Goal: Information Seeking & Learning: Compare options

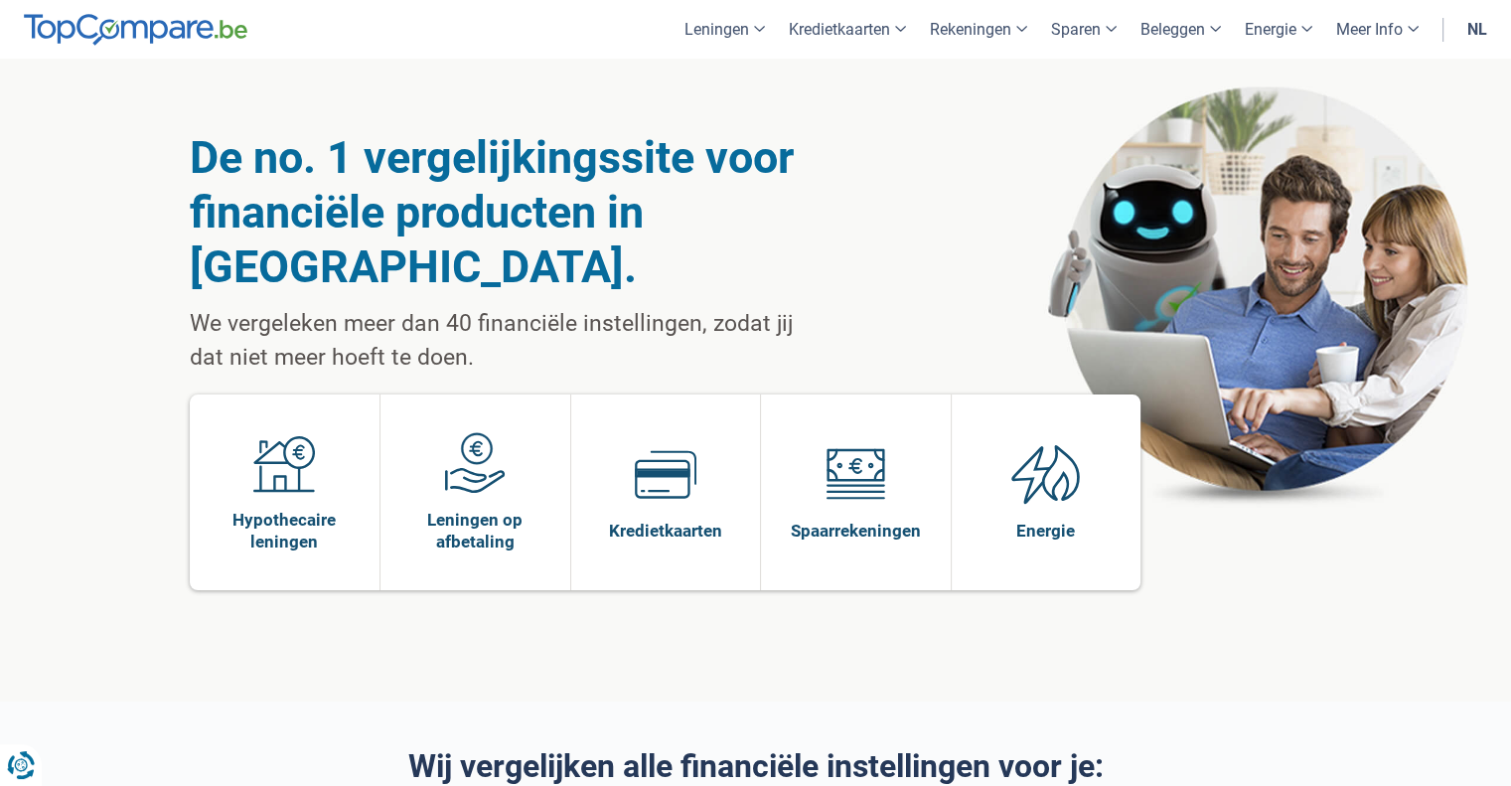
drag, startPoint x: 526, startPoint y: 296, endPoint x: 544, endPoint y: 303, distance: 19.2
click at [544, 307] on p "We vergeleken meer dan 40 financiële instellingen, zodat jij dat niet meer hoef…" at bounding box center [501, 341] width 623 height 68
click at [545, 307] on p "We vergeleken meer dan 40 financiële instellingen, zodat jij dat niet meer hoef…" at bounding box center [501, 341] width 623 height 68
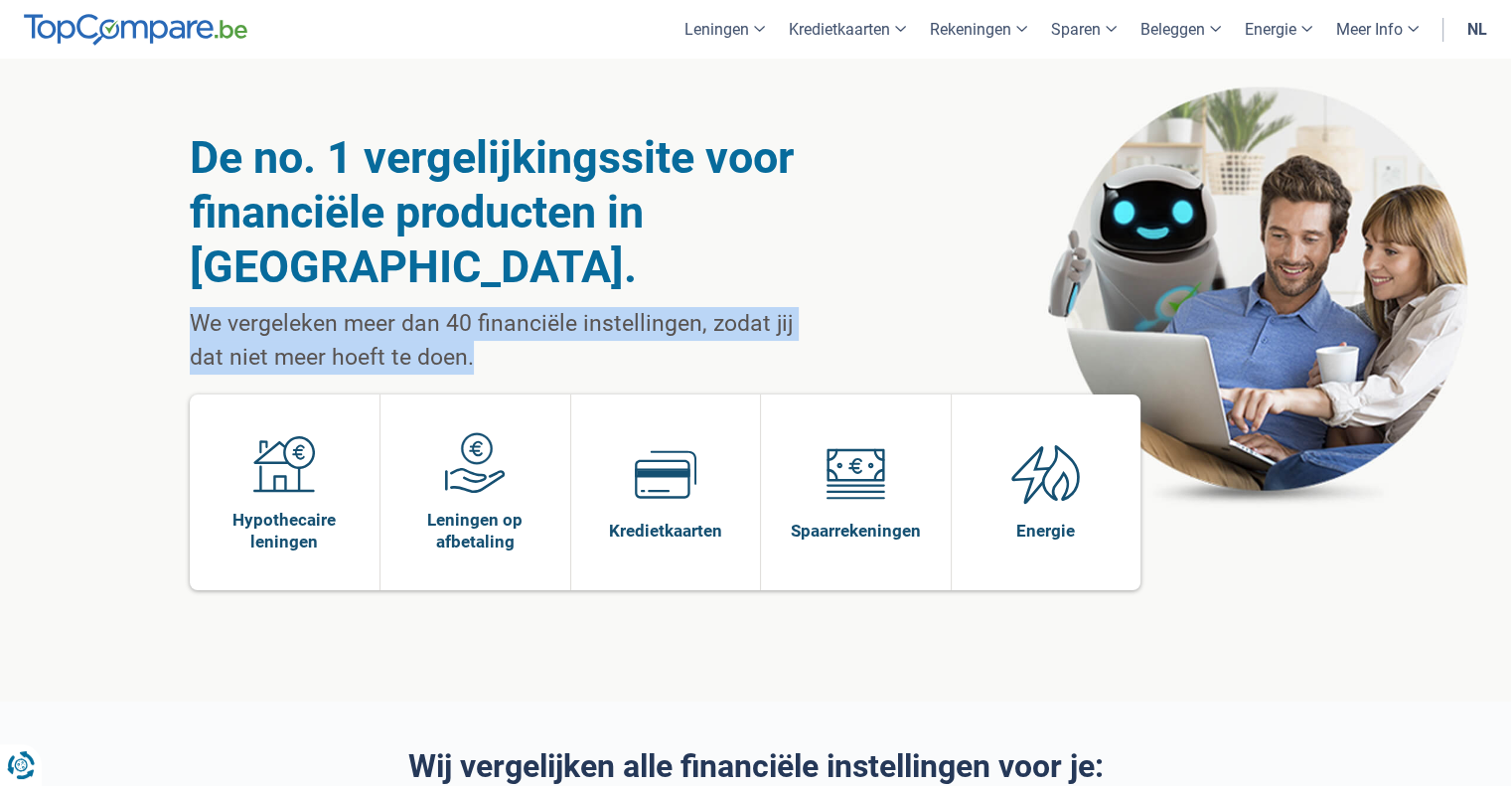
click at [545, 307] on p "We vergeleken meer dan 40 financiële instellingen, zodat jij dat niet meer hoef…" at bounding box center [501, 341] width 623 height 68
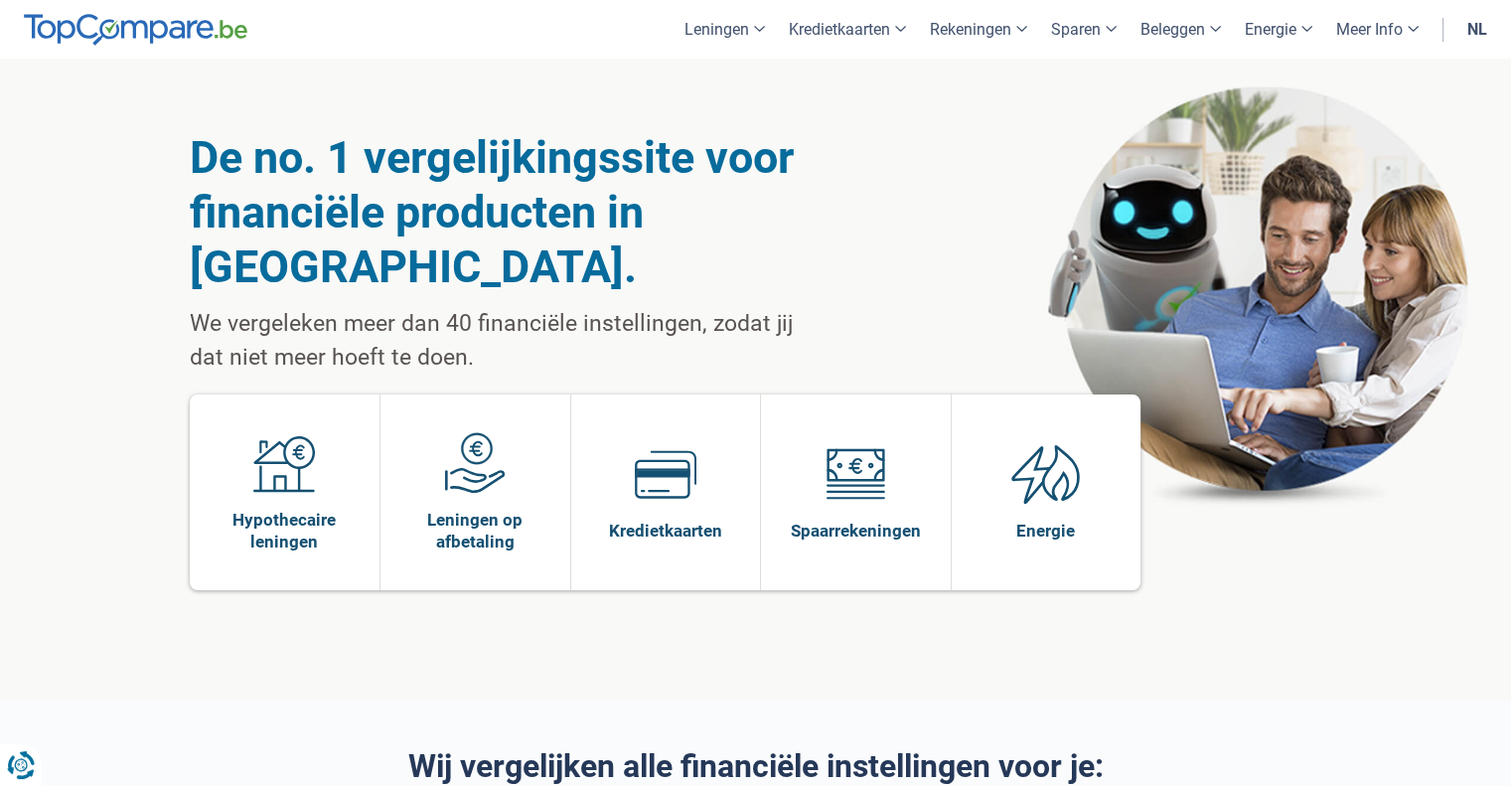
click at [709, 326] on div "De no. 1 vergelijkingssite voor financiële producten in [GEOGRAPHIC_DATA]. We v…" at bounding box center [756, 380] width 1132 height 643
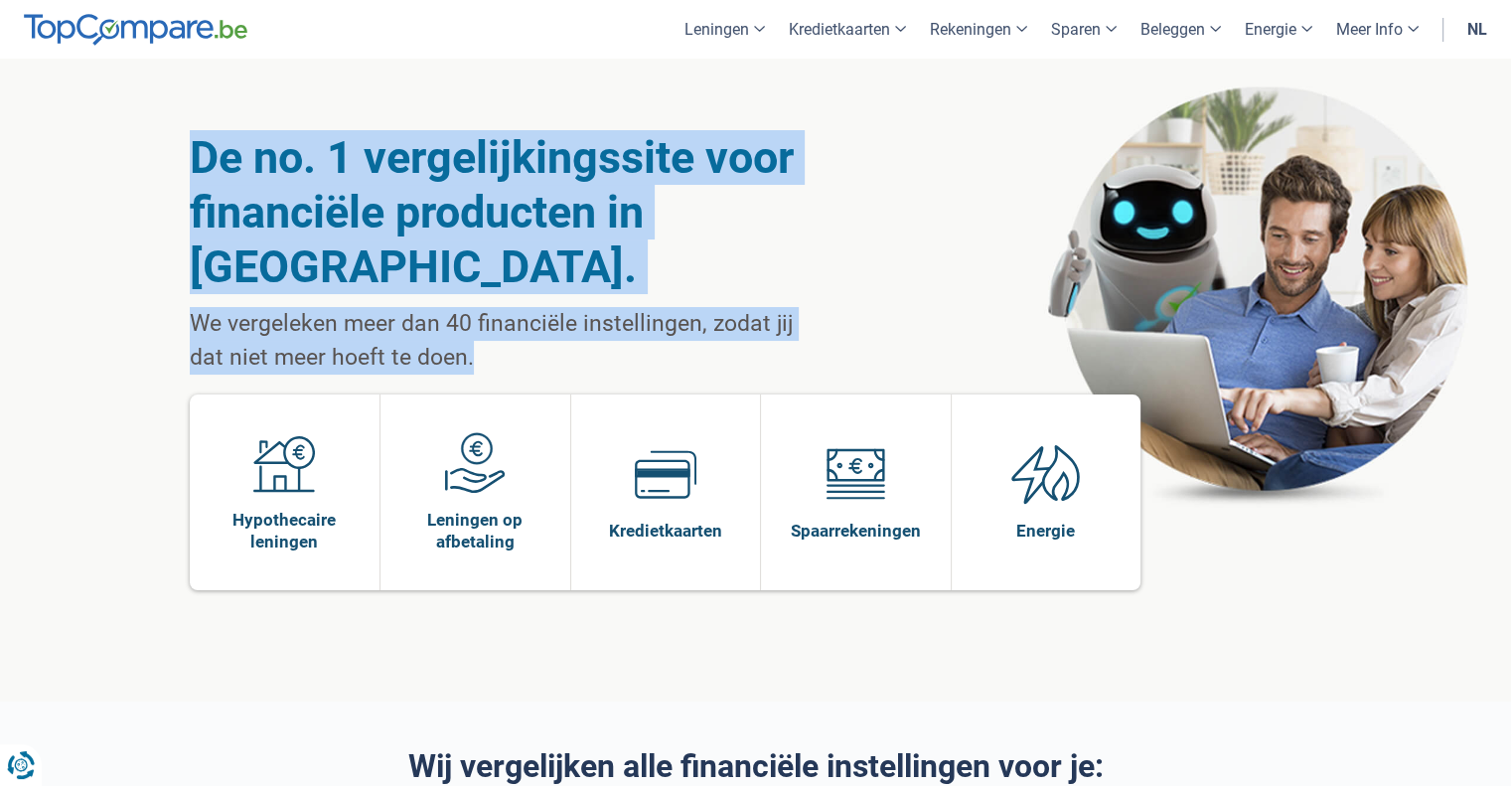
drag, startPoint x: 722, startPoint y: 309, endPoint x: 175, endPoint y: 154, distance: 568.8
click at [175, 154] on div "De no. 1 vergelijkingssite voor financiële producten in [GEOGRAPHIC_DATA]. We v…" at bounding box center [756, 380] width 1162 height 643
drag, startPoint x: 188, startPoint y: 154, endPoint x: 563, endPoint y: 307, distance: 405.4
click at [563, 307] on div "De no. 1 vergelijkingssite voor financiële producten in [GEOGRAPHIC_DATA]. We v…" at bounding box center [756, 380] width 1162 height 643
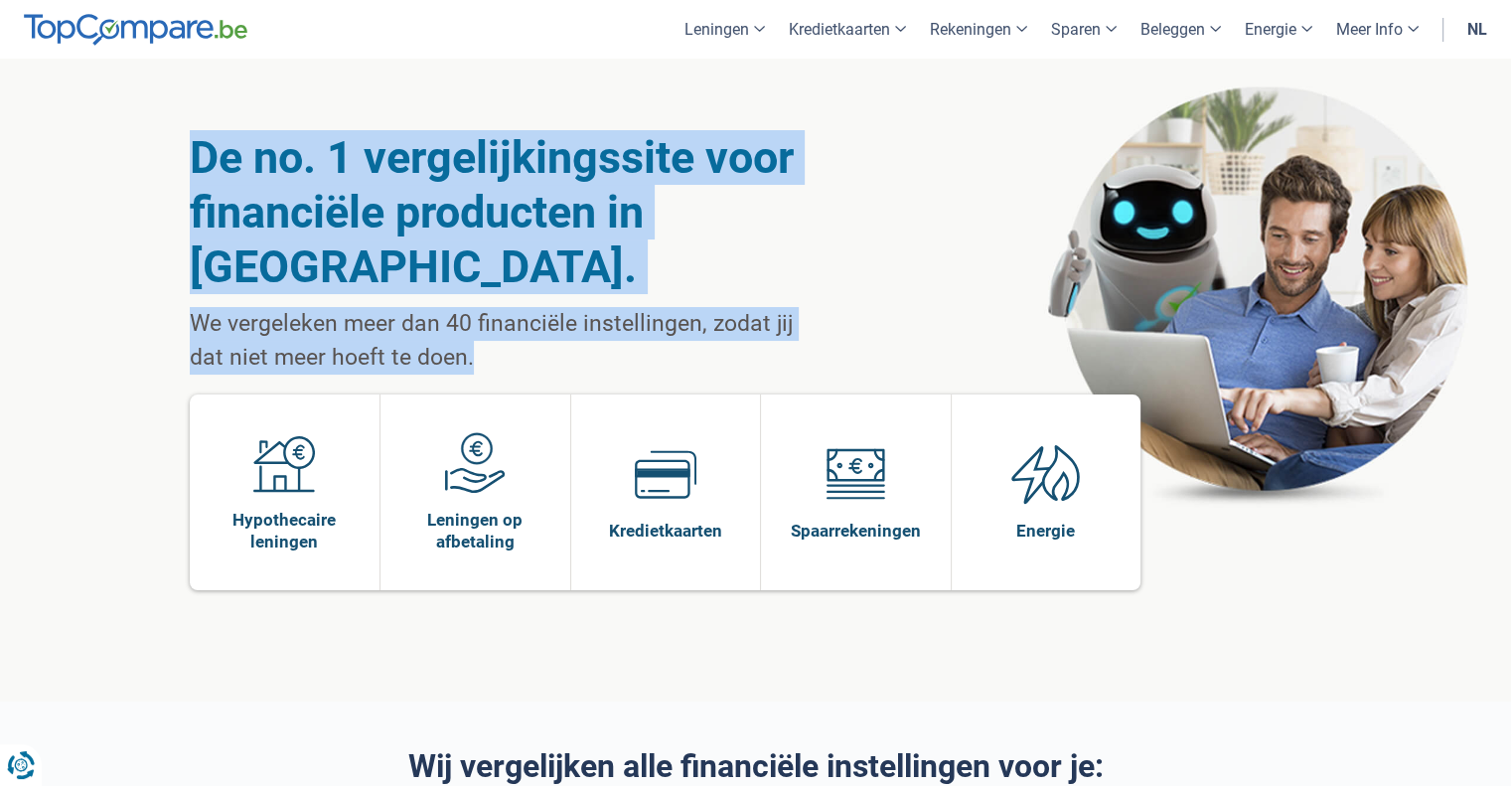
click at [564, 307] on p "We vergeleken meer dan 40 financiële instellingen, zodat jij dat niet meer hoef…" at bounding box center [501, 341] width 623 height 68
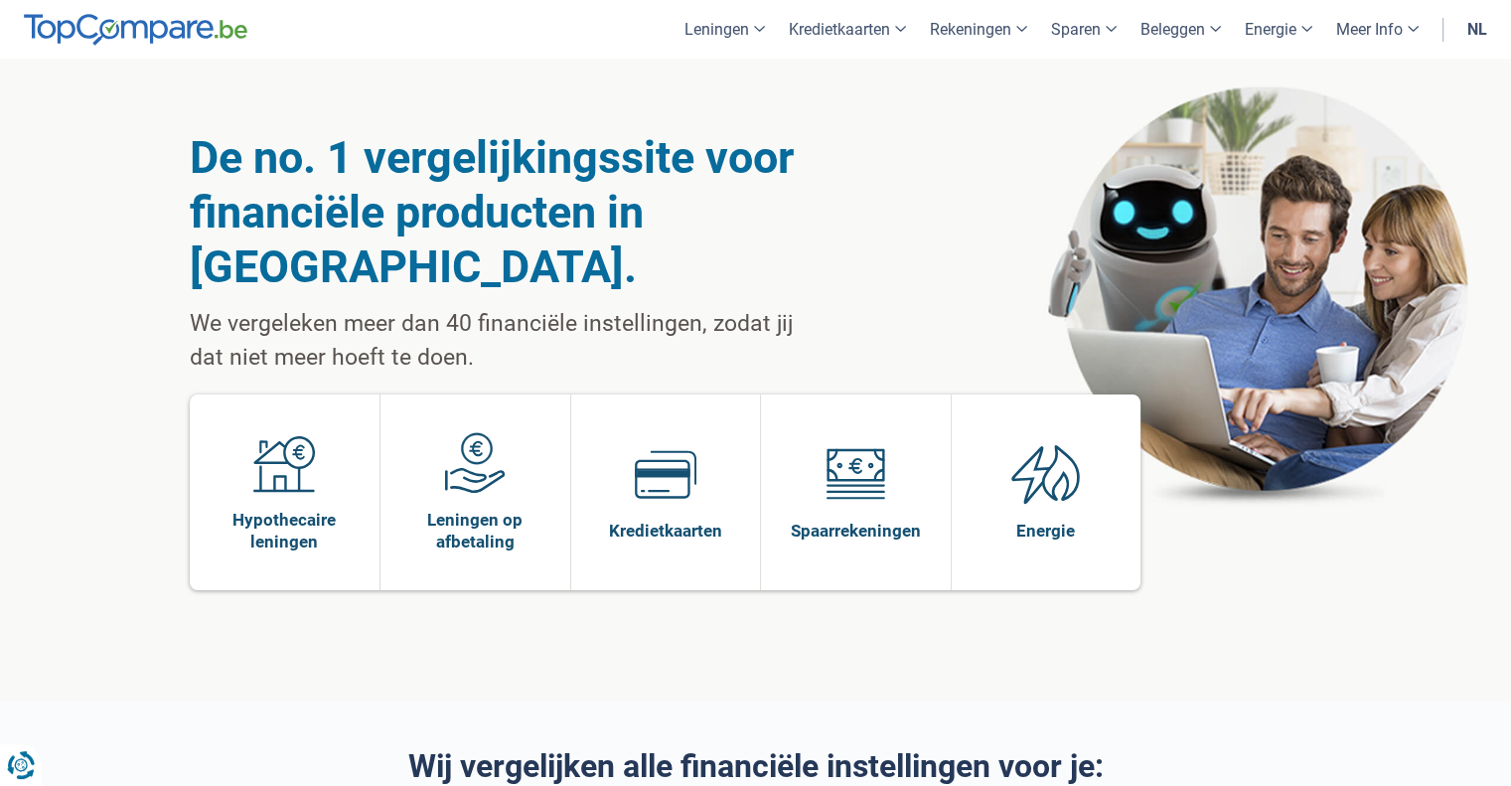
drag, startPoint x: 564, startPoint y: 302, endPoint x: 632, endPoint y: 307, distance: 67.7
click at [632, 307] on p "We vergeleken meer dan 40 financiële instellingen, zodat jij dat niet meer hoef…" at bounding box center [501, 341] width 623 height 68
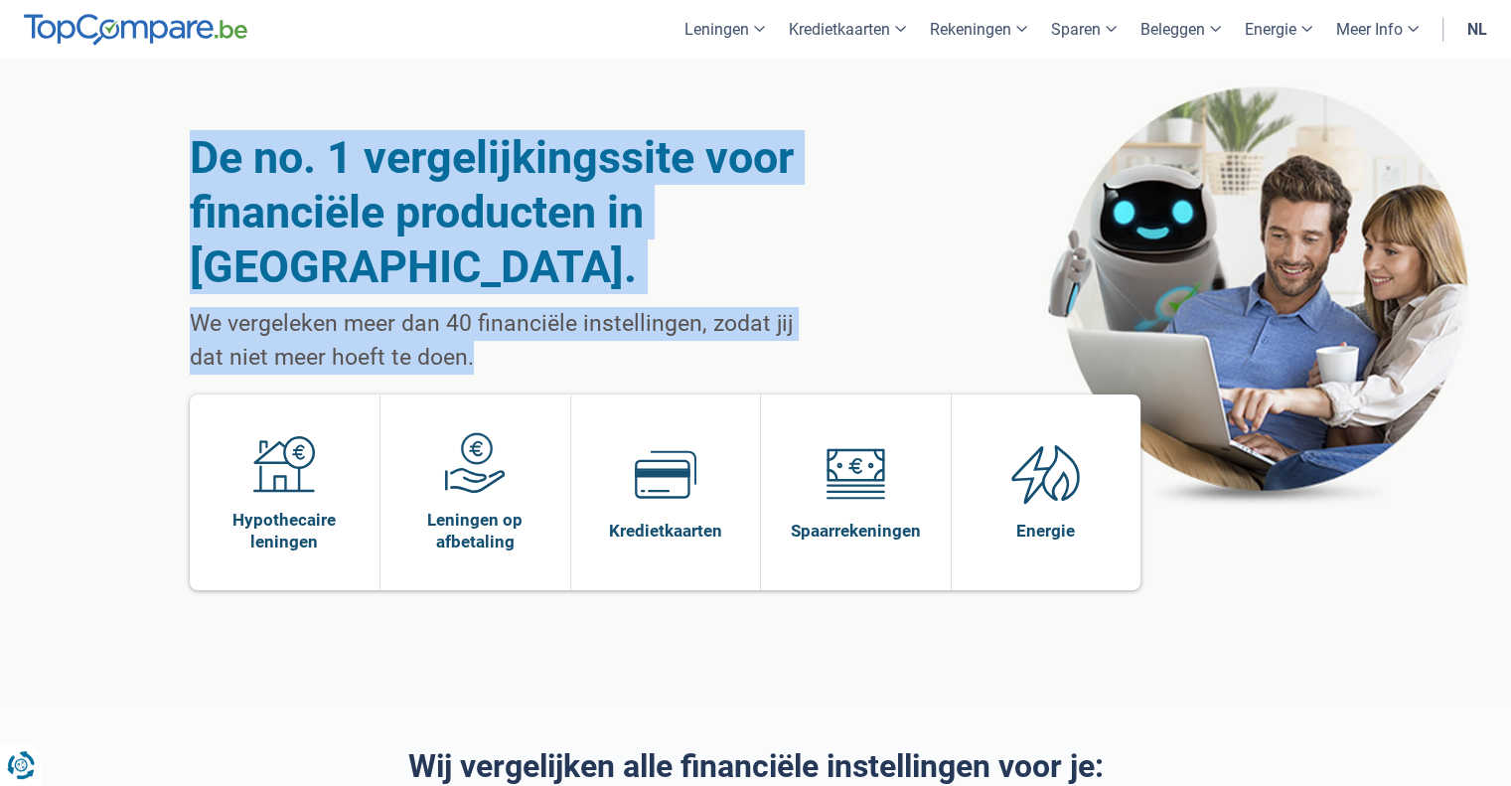
drag, startPoint x: 632, startPoint y: 307, endPoint x: 167, endPoint y: 143, distance: 492.9
click at [167, 143] on div "De no. 1 vergelijkingssite voor financiële producten in [GEOGRAPHIC_DATA]. We v…" at bounding box center [755, 380] width 1511 height 643
drag, startPoint x: 167, startPoint y: 143, endPoint x: 590, endPoint y: 295, distance: 449.6
click at [590, 295] on div "De no. 1 vergelijkingssite voor financiële producten in [GEOGRAPHIC_DATA]. We v…" at bounding box center [755, 380] width 1511 height 643
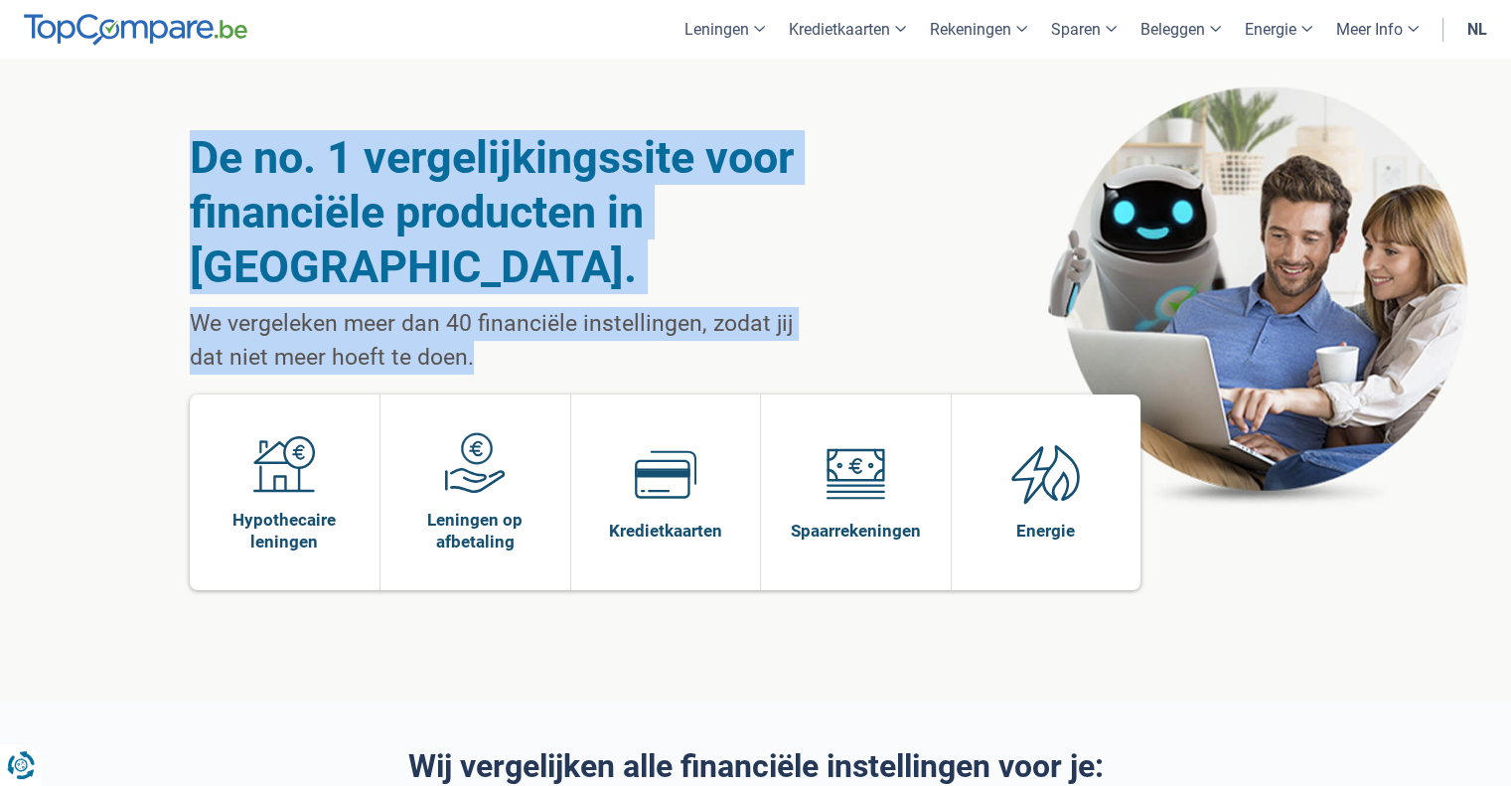
click at [590, 307] on p "We vergeleken meer dan 40 financiële instellingen, zodat jij dat niet meer hoef…" at bounding box center [501, 341] width 623 height 68
drag, startPoint x: 628, startPoint y: 297, endPoint x: 357, endPoint y: 153, distance: 307.1
click at [357, 153] on div "De no. 1 vergelijkingssite voor financiële producten in [GEOGRAPHIC_DATA]. We v…" at bounding box center [501, 252] width 623 height 244
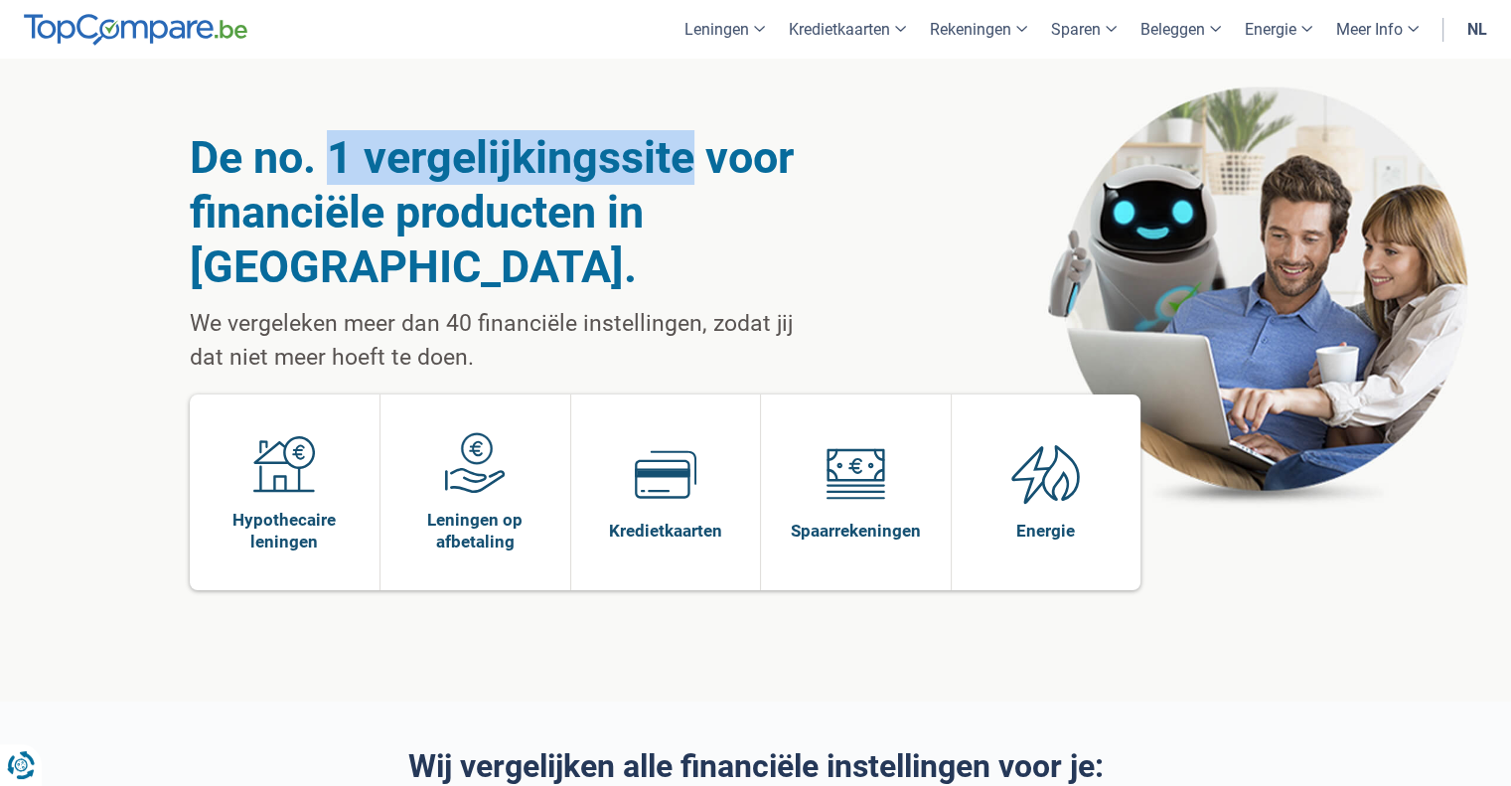
drag, startPoint x: 338, startPoint y: 152, endPoint x: 691, endPoint y: 175, distance: 354.4
click at [691, 175] on h1 "De no. 1 vergelijkingssite voor financiële producten in [GEOGRAPHIC_DATA]." at bounding box center [501, 212] width 623 height 164
drag, startPoint x: 691, startPoint y: 175, endPoint x: 276, endPoint y: 166, distance: 415.3
click at [276, 166] on h1 "De no. 1 vergelijkingssite voor financiële producten in [GEOGRAPHIC_DATA]." at bounding box center [501, 212] width 623 height 164
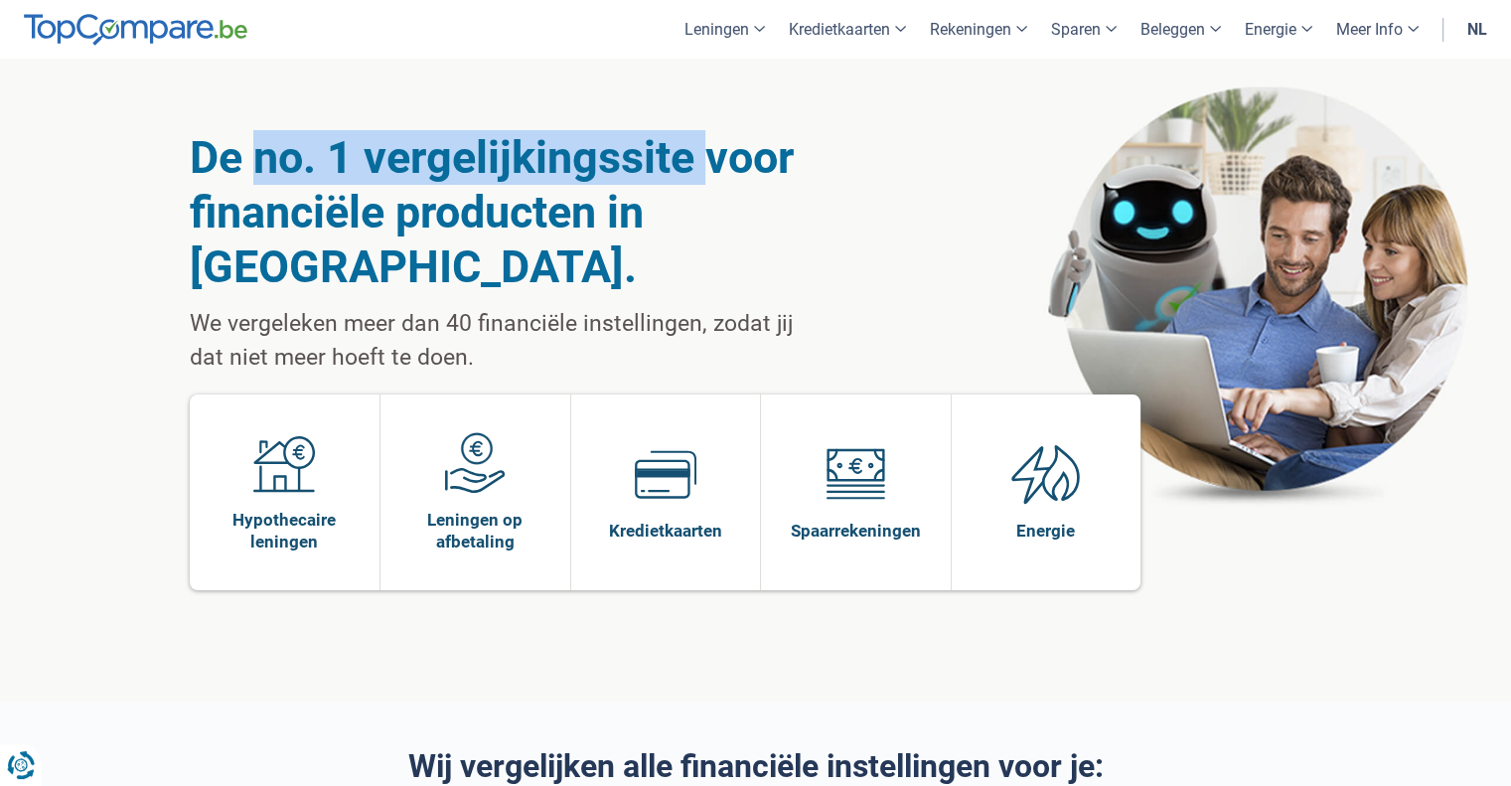
click at [276, 166] on h1 "De no. 1 vergelijkingssite voor financiële producten in [GEOGRAPHIC_DATA]." at bounding box center [501, 212] width 623 height 164
drag, startPoint x: 270, startPoint y: 165, endPoint x: 688, endPoint y: 166, distance: 418.2
click at [688, 166] on h1 "De no. 1 vergelijkingssite voor financiële producten in [GEOGRAPHIC_DATA]." at bounding box center [501, 212] width 623 height 164
click at [688, 165] on h1 "De no. 1 vergelijkingssite voor financiële producten in [GEOGRAPHIC_DATA]." at bounding box center [501, 212] width 623 height 164
drag, startPoint x: 688, startPoint y: 165, endPoint x: 265, endPoint y: 136, distance: 424.1
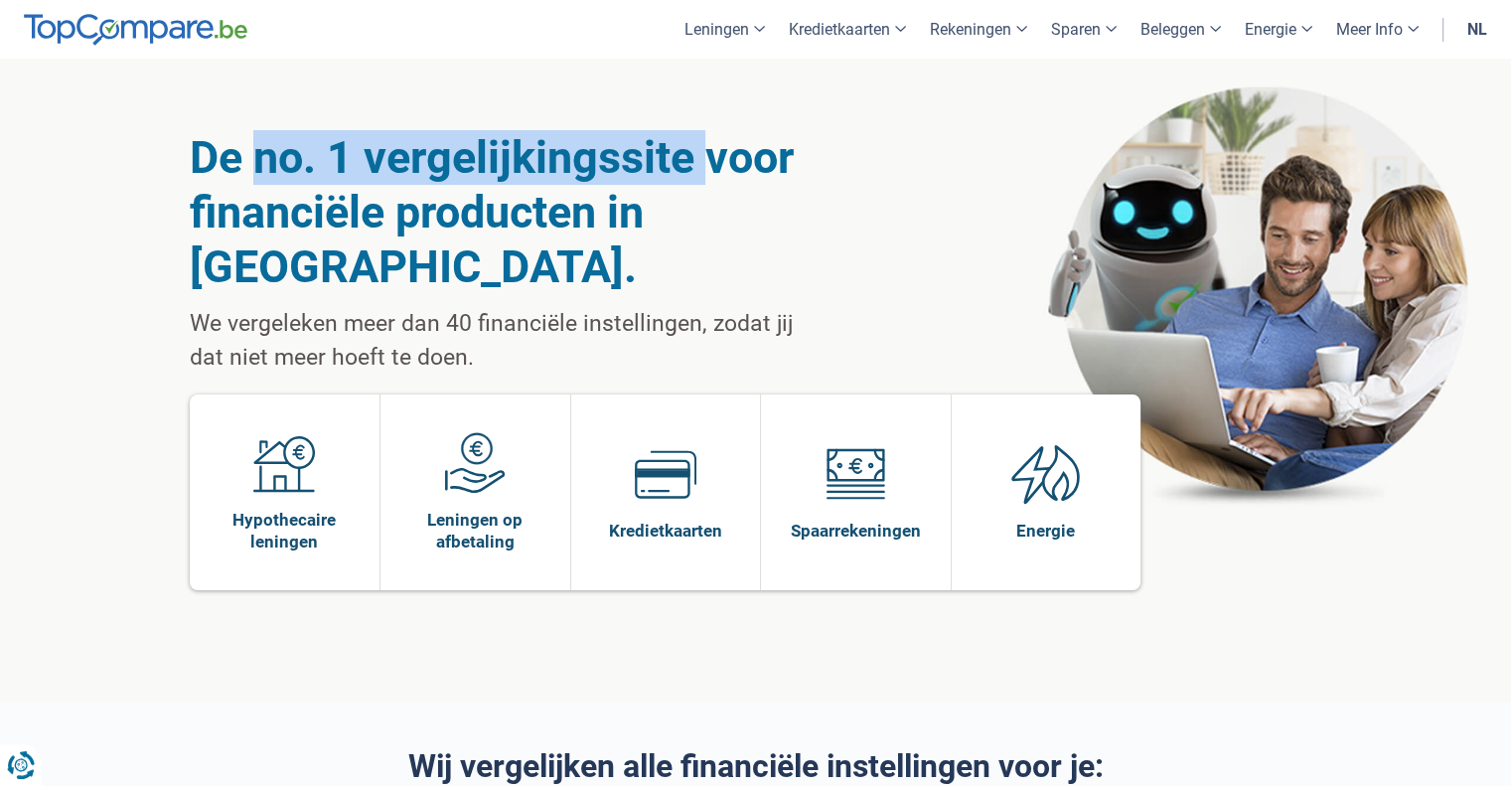
click at [265, 136] on h1 "De no. 1 vergelijkingssite voor financiële producten in [GEOGRAPHIC_DATA]." at bounding box center [501, 212] width 623 height 164
click at [258, 140] on h1 "De no. 1 vergelijkingssite voor financiële producten in [GEOGRAPHIC_DATA]." at bounding box center [501, 212] width 623 height 164
drag, startPoint x: 258, startPoint y: 140, endPoint x: 656, endPoint y: 155, distance: 397.6
click at [656, 155] on h1 "De no. 1 vergelijkingssite voor financiële producten in [GEOGRAPHIC_DATA]." at bounding box center [501, 212] width 623 height 164
click at [657, 155] on h1 "De no. 1 vergelijkingssite voor financiële producten in [GEOGRAPHIC_DATA]." at bounding box center [501, 212] width 623 height 164
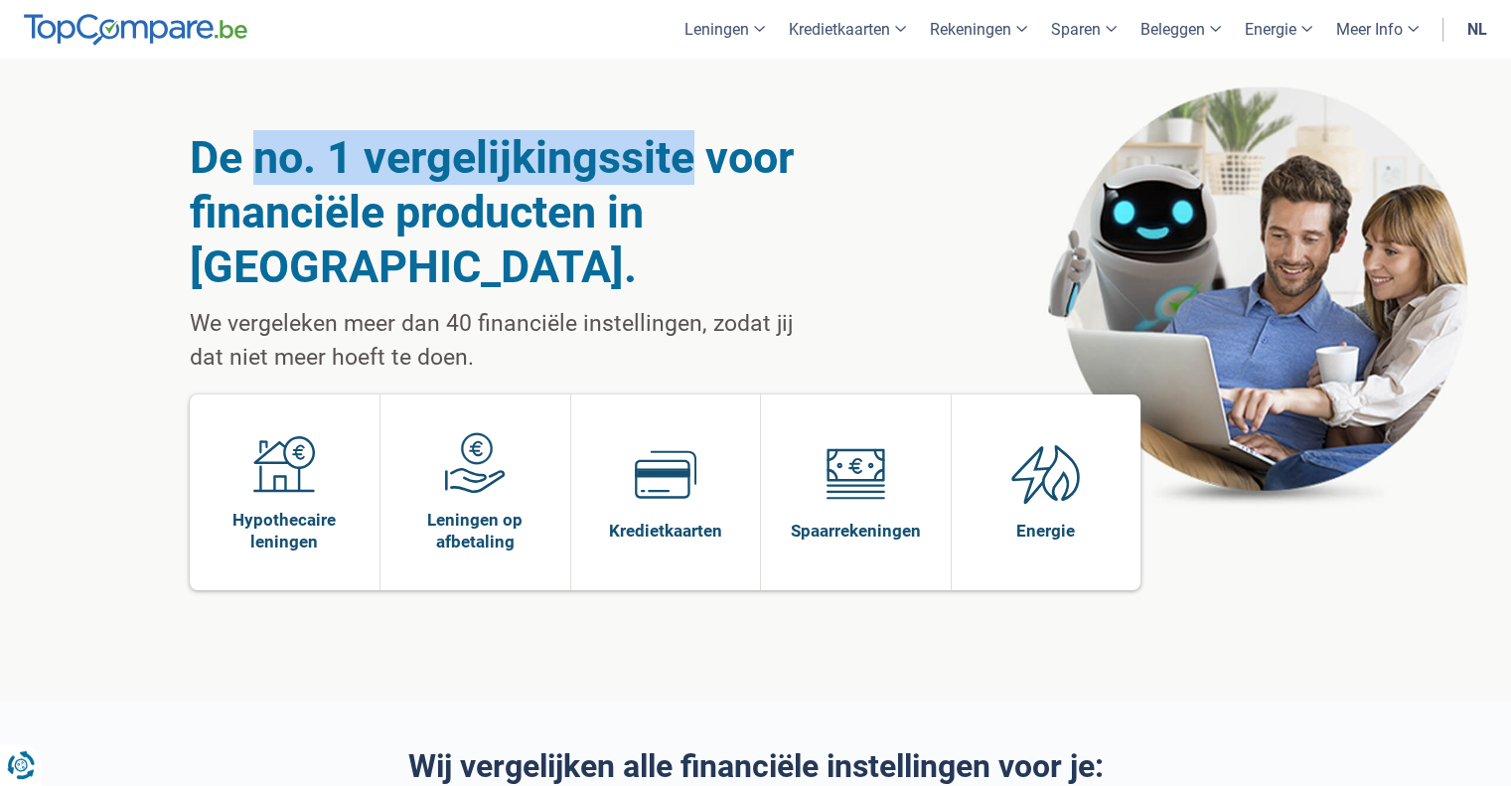
drag, startPoint x: 697, startPoint y: 142, endPoint x: 235, endPoint y: 158, distance: 462.2
click at [249, 145] on h1 "De no. 1 vergelijkingssite voor financiële producten in [GEOGRAPHIC_DATA]." at bounding box center [501, 212] width 623 height 164
click at [496, 172] on h1 "De no. 1 vergelijkingssite voor financiële producten in [GEOGRAPHIC_DATA]." at bounding box center [501, 212] width 623 height 164
drag, startPoint x: 693, startPoint y: 164, endPoint x: 252, endPoint y: 162, distance: 441.0
click at [252, 162] on h1 "De no. 1 vergelijkingssite voor financiële producten in [GEOGRAPHIC_DATA]." at bounding box center [501, 212] width 623 height 164
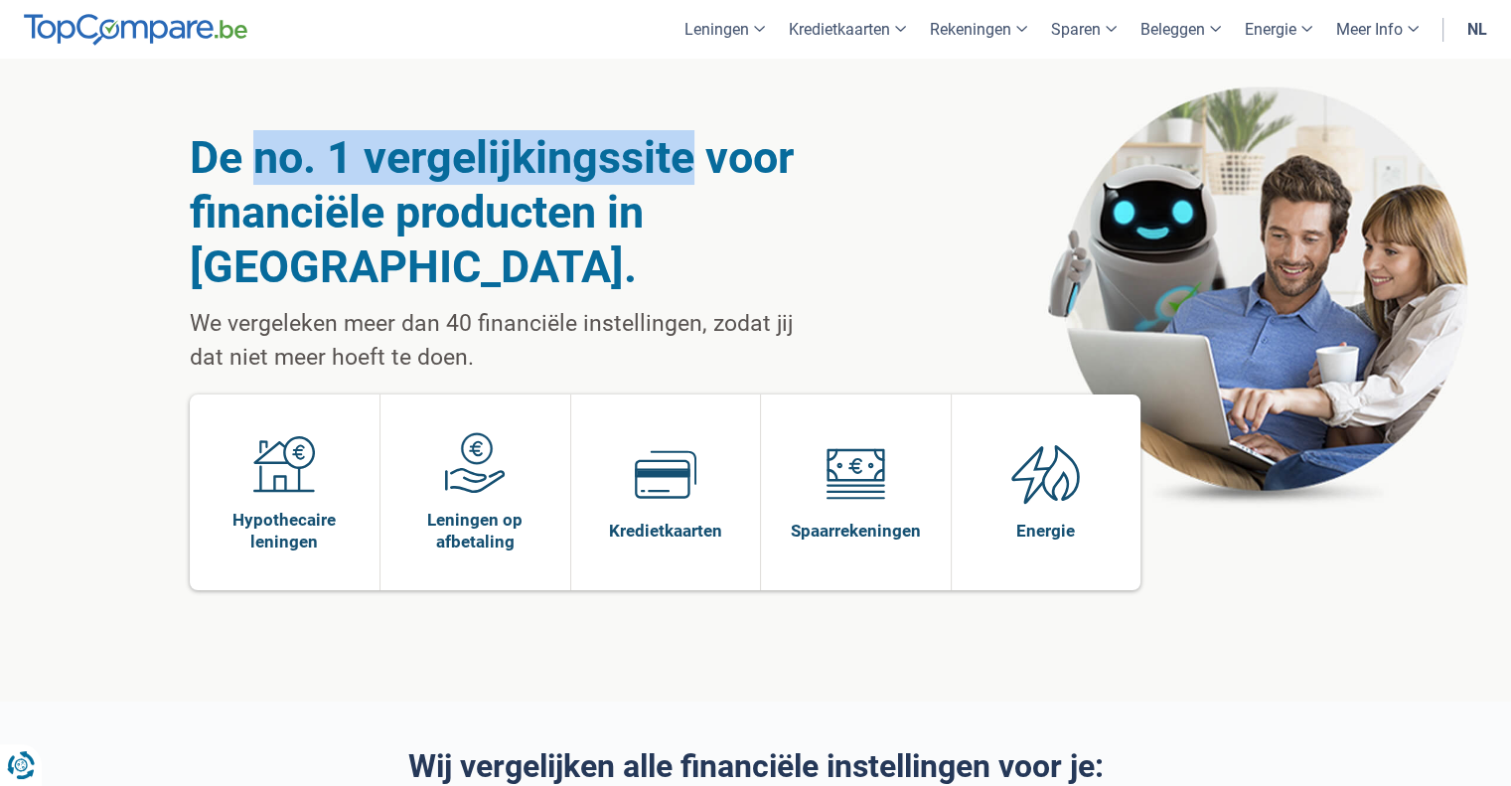
drag, startPoint x: 252, startPoint y: 162, endPoint x: 268, endPoint y: 162, distance: 15.9
click at [253, 162] on h1 "De no. 1 vergelijkingssite voor financiële producten in [GEOGRAPHIC_DATA]." at bounding box center [501, 212] width 623 height 164
click at [644, 156] on h1 "De no. 1 vergelijkingssite voor financiële producten in [GEOGRAPHIC_DATA]." at bounding box center [501, 212] width 623 height 164
drag, startPoint x: 691, startPoint y: 163, endPoint x: 262, endPoint y: 168, distance: 429.2
click at [262, 168] on h1 "De no. 1 vergelijkingssite voor financiële producten in [GEOGRAPHIC_DATA]." at bounding box center [501, 212] width 623 height 164
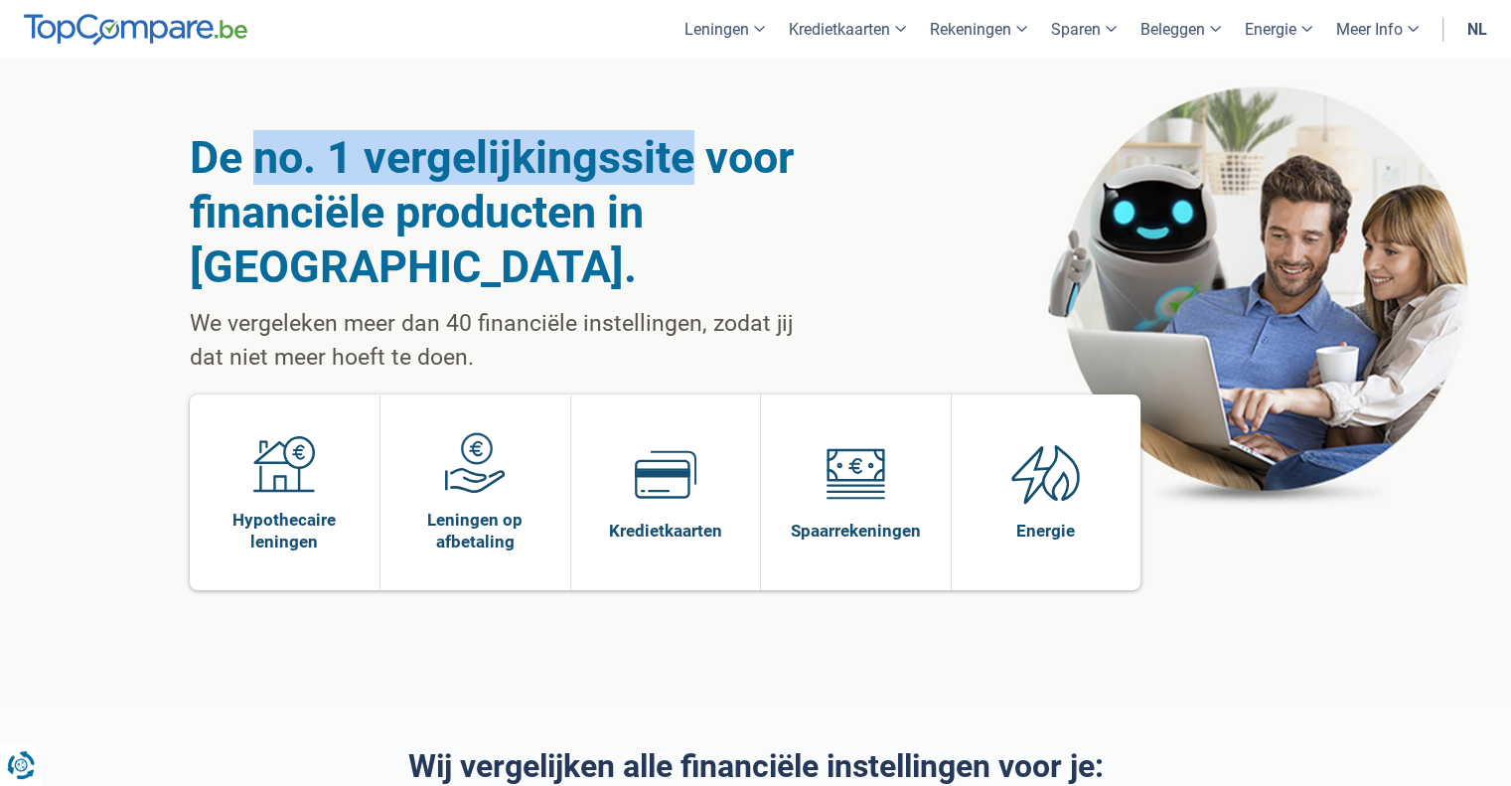
click at [262, 168] on h1 "De no. 1 vergelijkingssite voor financiële producten in [GEOGRAPHIC_DATA]." at bounding box center [501, 212] width 623 height 164
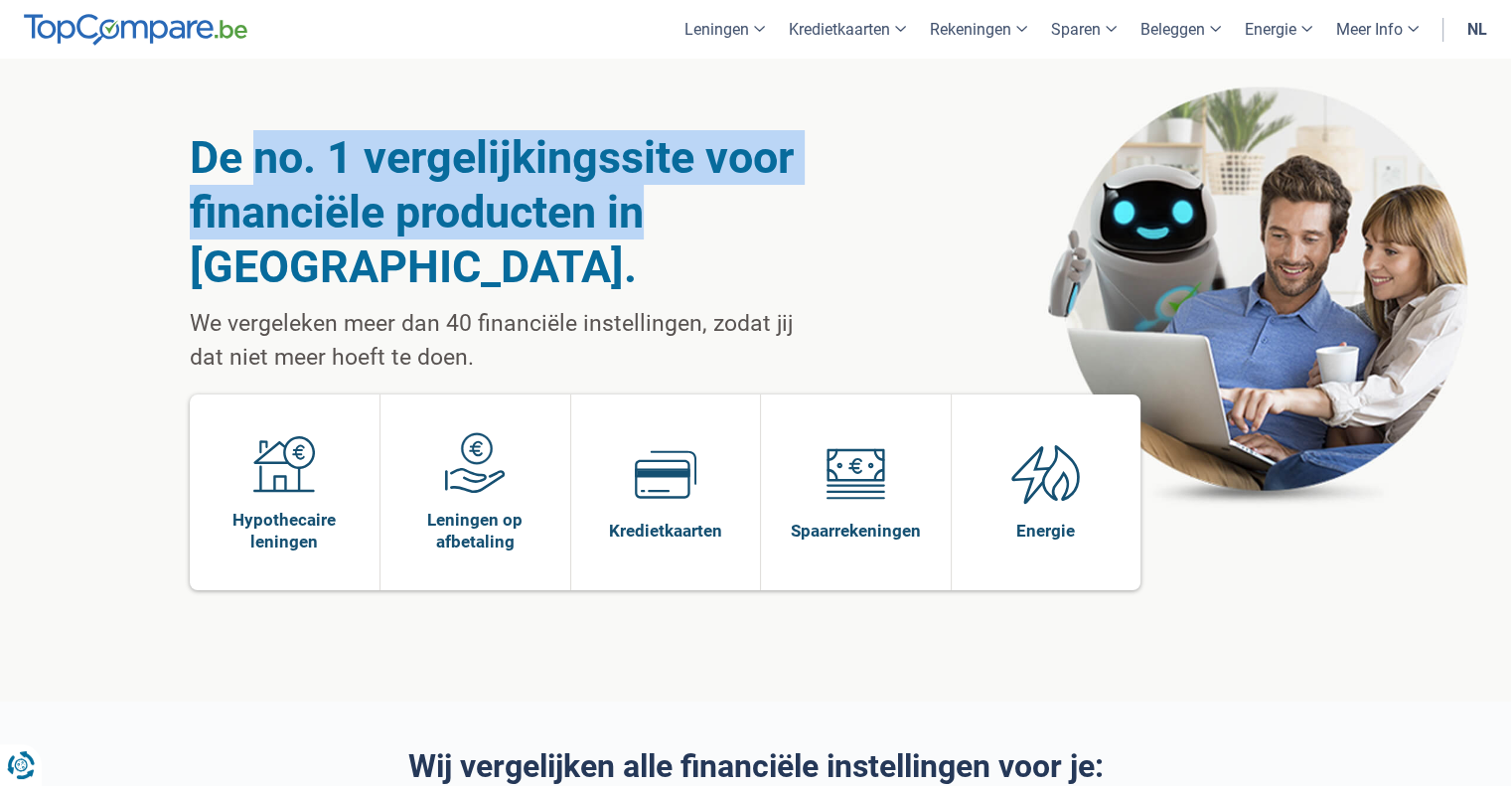
drag, startPoint x: 262, startPoint y: 168, endPoint x: 624, endPoint y: 221, distance: 365.4
click at [624, 221] on h1 "De no. 1 vergelijkingssite voor financiële producten in [GEOGRAPHIC_DATA]." at bounding box center [501, 212] width 623 height 164
click at [636, 223] on h1 "De no. 1 vergelijkingssite voor financiële producten in [GEOGRAPHIC_DATA]." at bounding box center [501, 212] width 623 height 164
drag, startPoint x: 646, startPoint y: 218, endPoint x: 255, endPoint y: 169, distance: 393.4
click at [255, 169] on h1 "De no. 1 vergelijkingssite voor financiële producten in [GEOGRAPHIC_DATA]." at bounding box center [501, 212] width 623 height 164
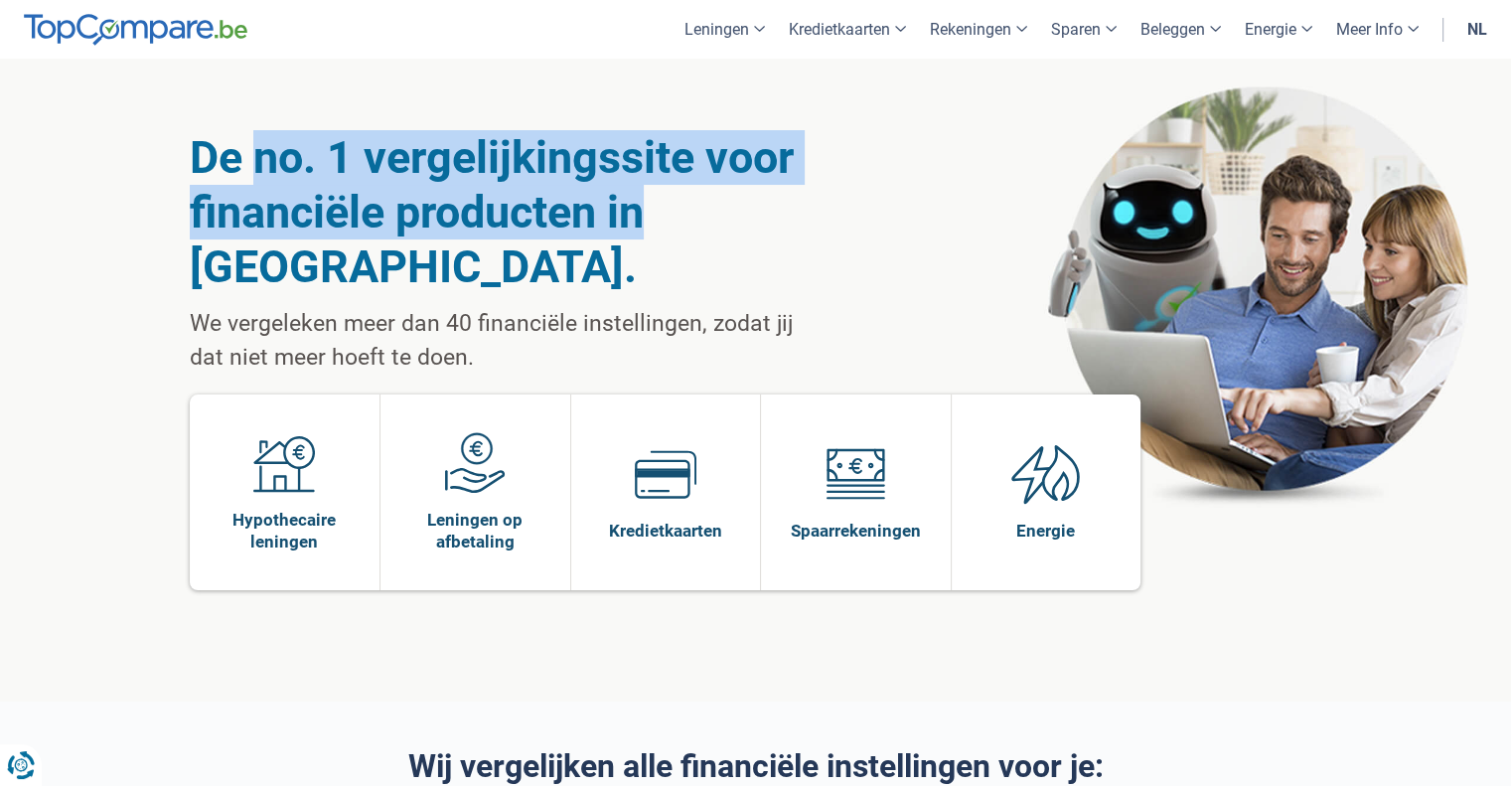
click at [257, 169] on h1 "De no. 1 vergelijkingssite voor financiële producten in [GEOGRAPHIC_DATA]." at bounding box center [501, 212] width 623 height 164
drag, startPoint x: 257, startPoint y: 168, endPoint x: 632, endPoint y: 229, distance: 379.5
click at [632, 229] on h1 "De no. 1 vergelijkingssite voor financiële producten in [GEOGRAPHIC_DATA]." at bounding box center [501, 212] width 623 height 164
click at [588, 210] on h1 "De no. 1 vergelijkingssite voor financiële producten in [GEOGRAPHIC_DATA]." at bounding box center [501, 212] width 623 height 164
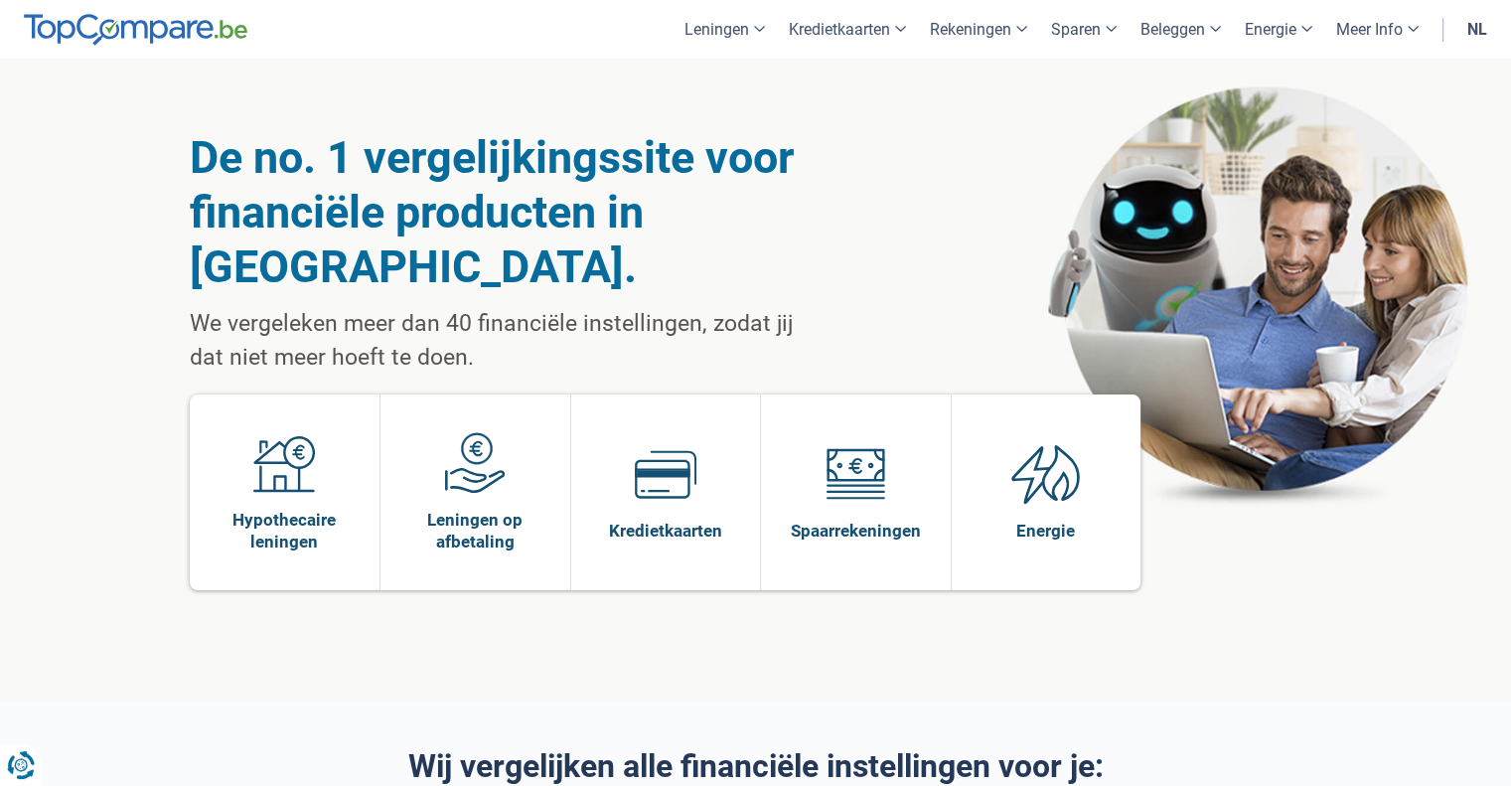
click at [671, 222] on h1 "De no. 1 vergelijkingssite voor financiële producten in [GEOGRAPHIC_DATA]." at bounding box center [501, 212] width 623 height 164
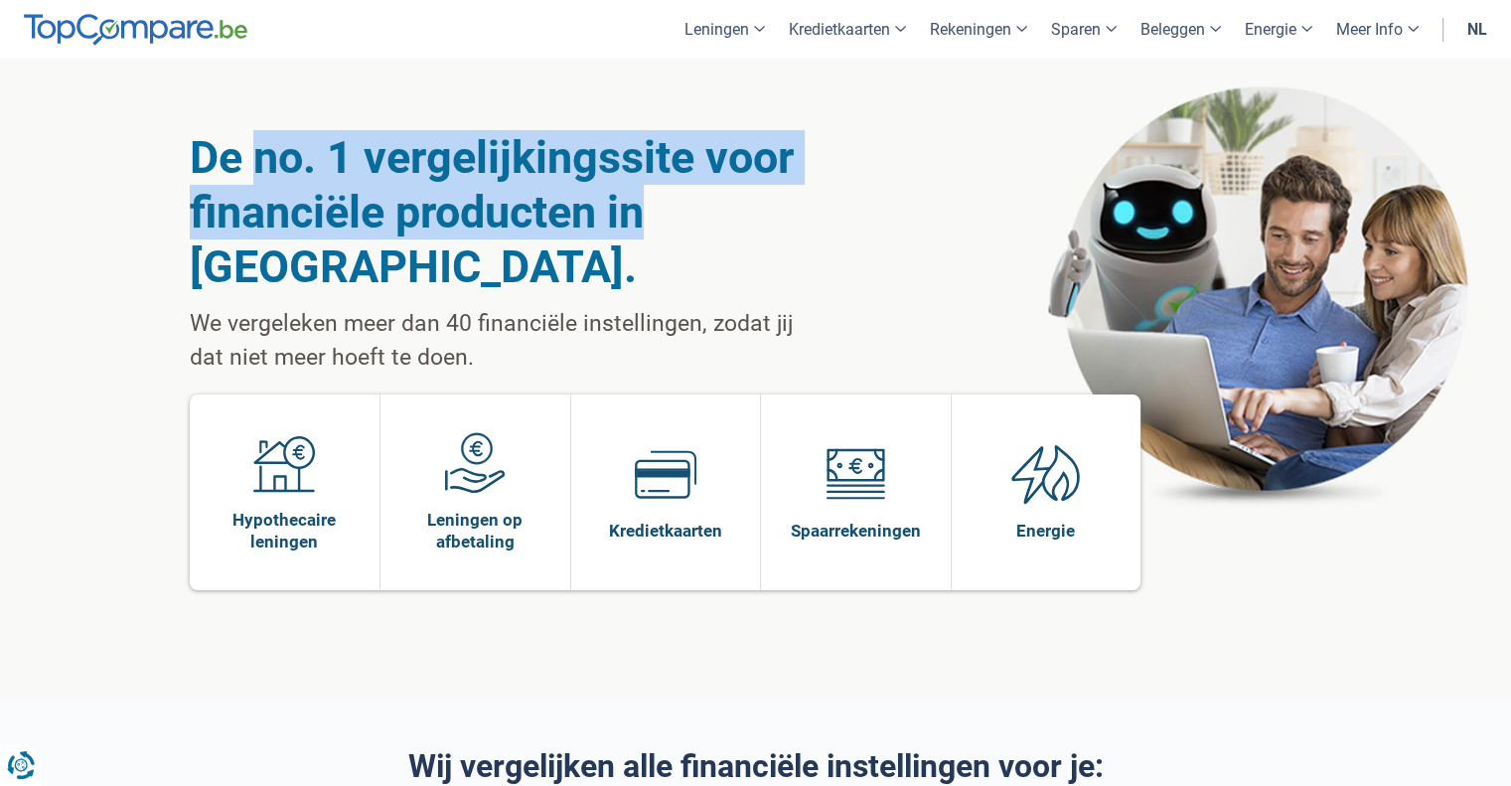
drag, startPoint x: 649, startPoint y: 225, endPoint x: 255, endPoint y: 158, distance: 399.1
click at [255, 158] on h1 "De no. 1 vergelijkingssite voor financiële producten in [GEOGRAPHIC_DATA]." at bounding box center [501, 212] width 623 height 164
click at [256, 159] on h1 "De no. 1 vergelijkingssite voor financiële producten in [GEOGRAPHIC_DATA]." at bounding box center [501, 212] width 623 height 164
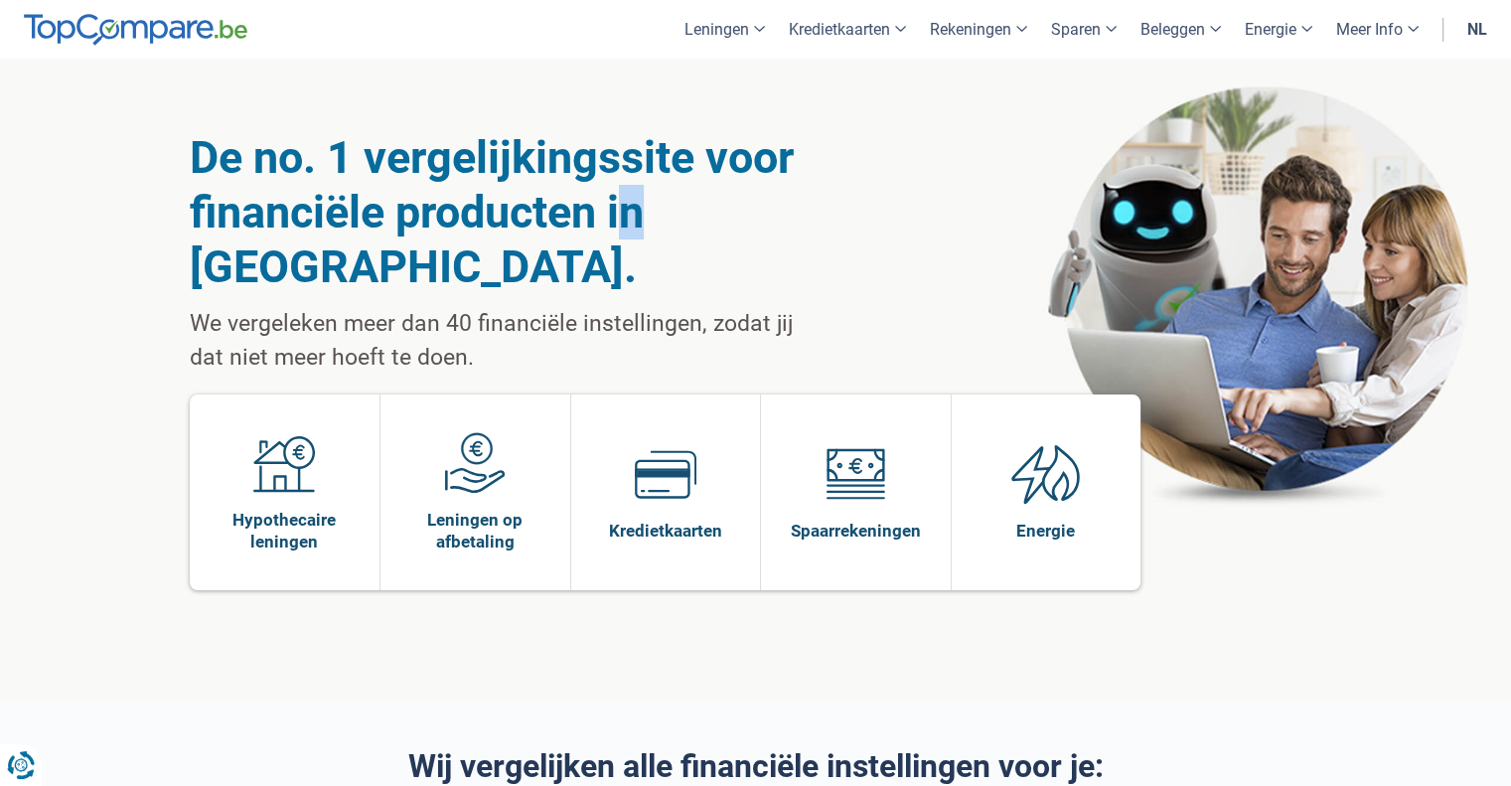
drag, startPoint x: 256, startPoint y: 159, endPoint x: 691, endPoint y: 222, distance: 439.6
click at [671, 226] on h1 "De no. 1 vergelijkingssite voor financiële producten in [GEOGRAPHIC_DATA]." at bounding box center [501, 212] width 623 height 164
click at [666, 218] on h1 "De no. 1 vergelijkingssite voor financiële producten in [GEOGRAPHIC_DATA]." at bounding box center [501, 212] width 623 height 164
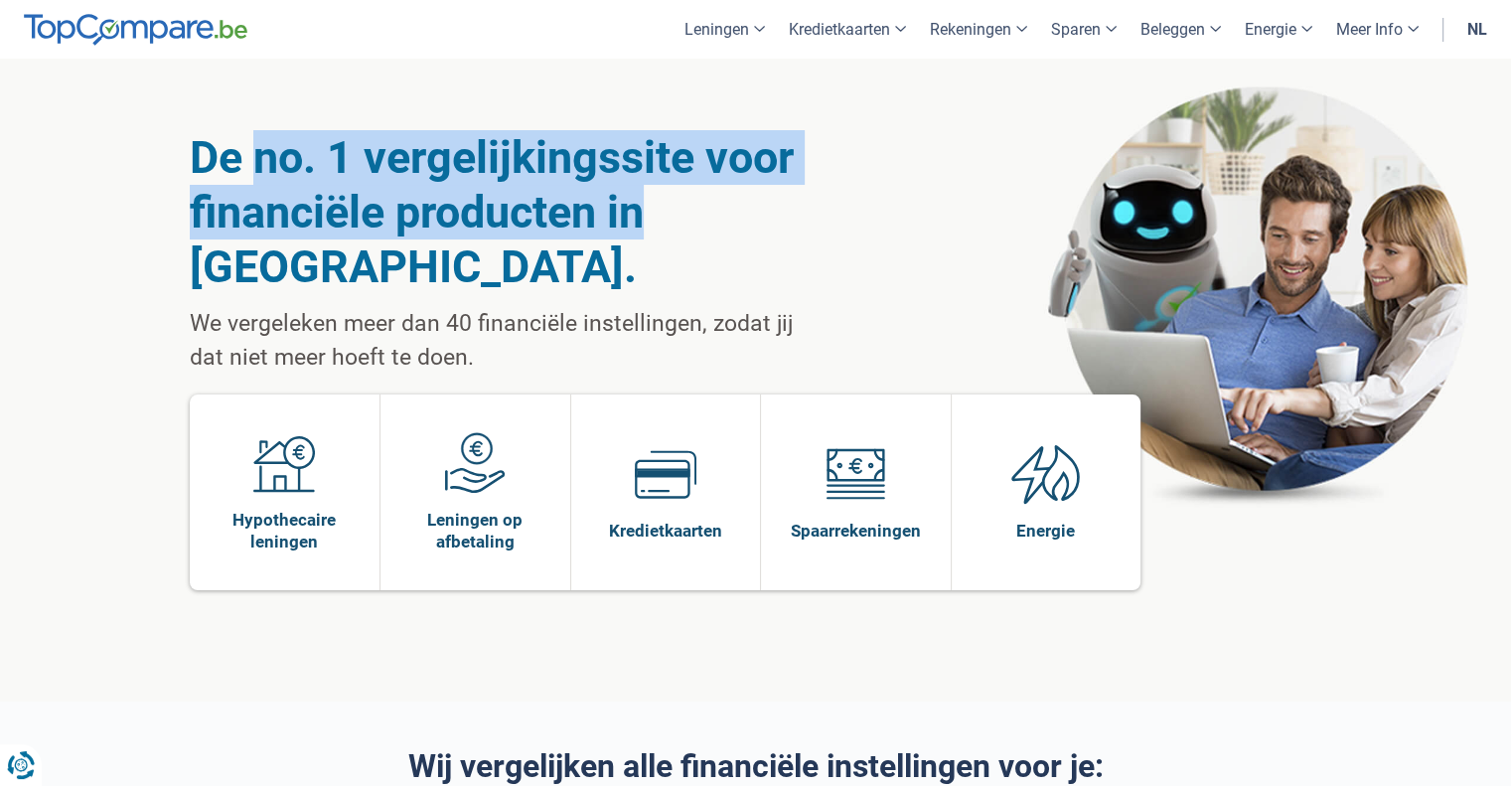
drag, startPoint x: 651, startPoint y: 218, endPoint x: 261, endPoint y: 174, distance: 391.8
click at [261, 174] on h1 "De no. 1 vergelijkingssite voor financiële producten in [GEOGRAPHIC_DATA]." at bounding box center [501, 212] width 623 height 164
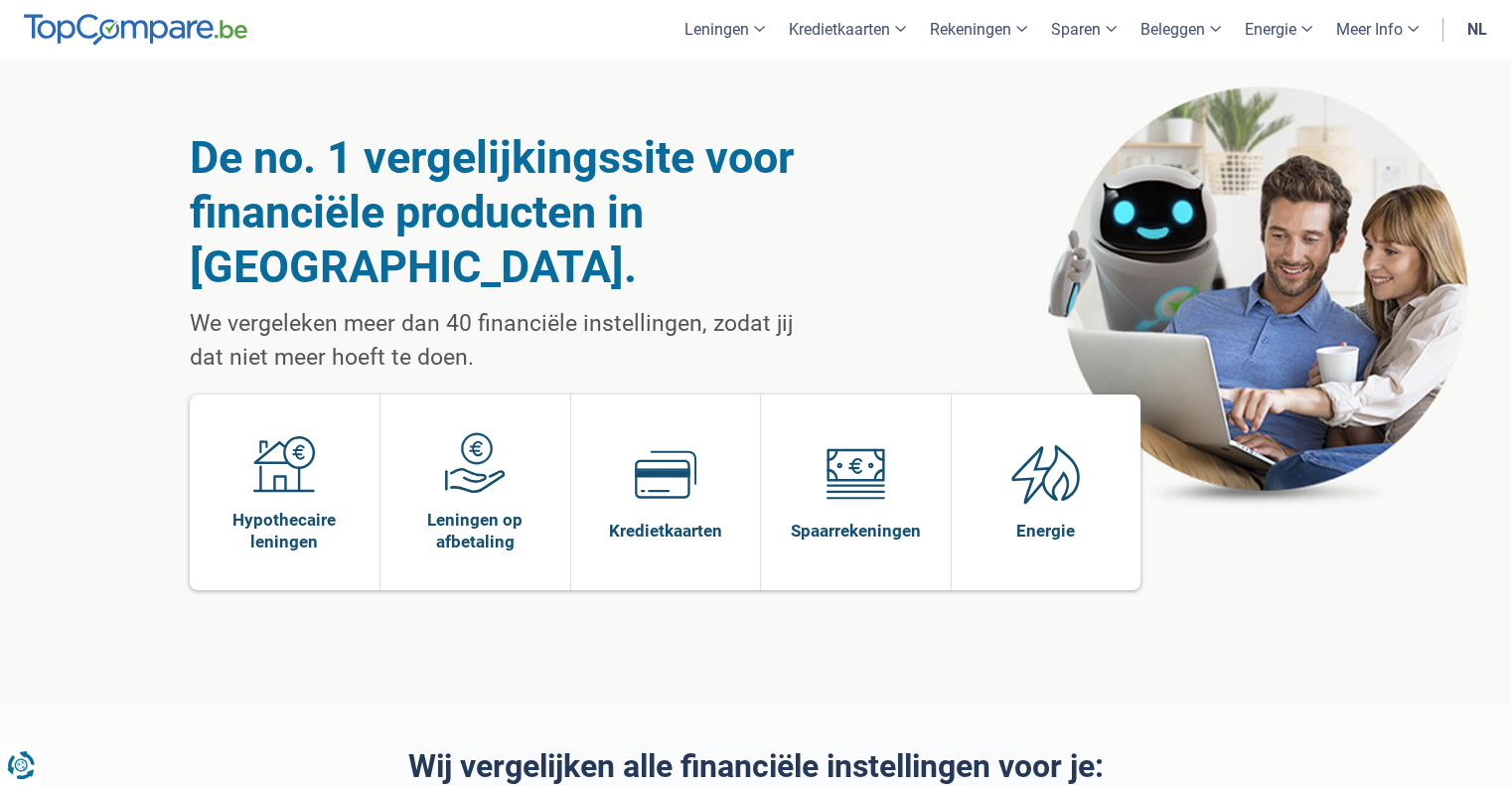
click at [665, 307] on p "We vergeleken meer dan 40 financiële instellingen, zodat jij dat niet meer hoef…" at bounding box center [501, 341] width 623 height 68
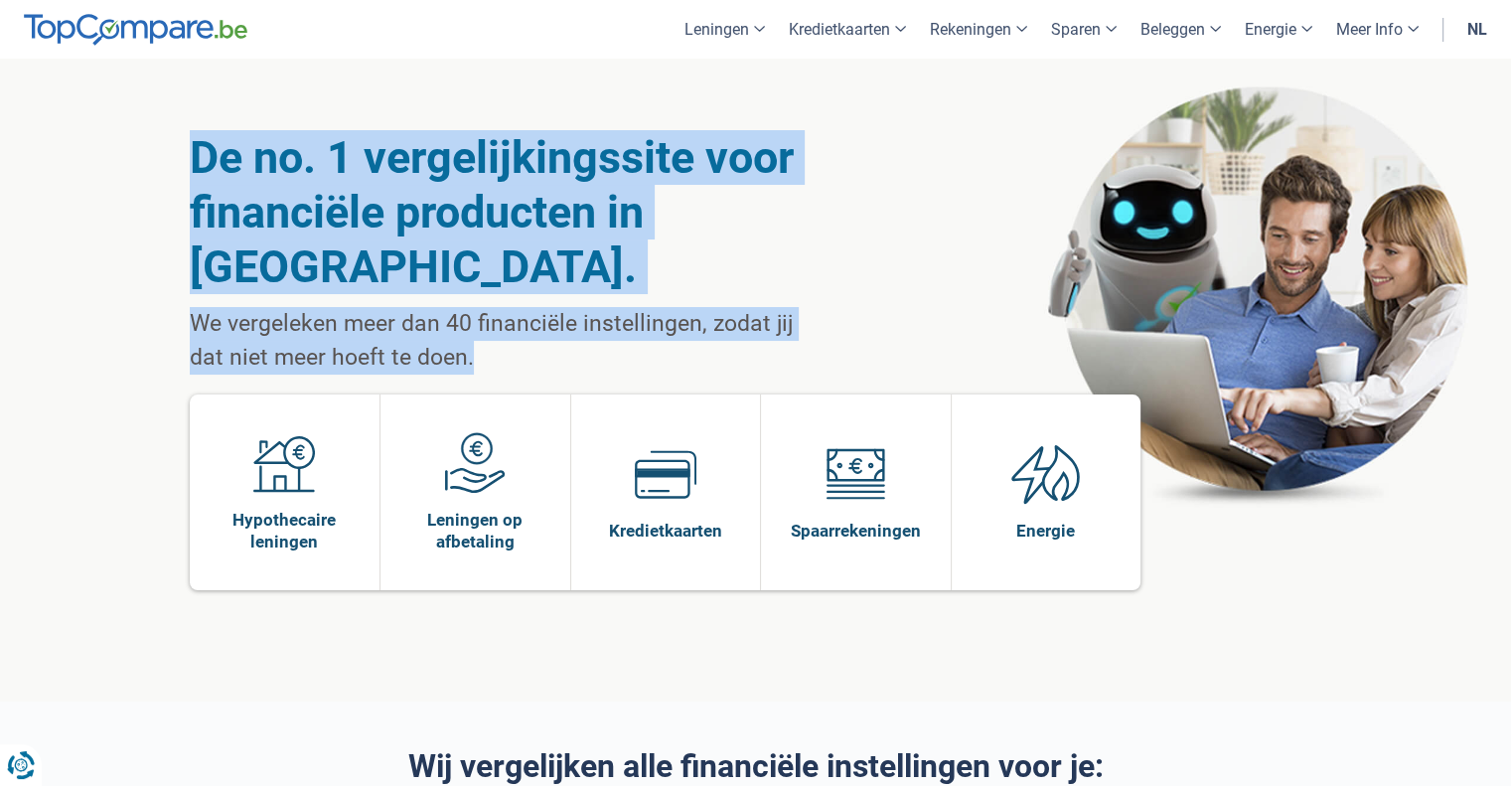
drag, startPoint x: 665, startPoint y: 297, endPoint x: 179, endPoint y: 158, distance: 505.3
click at [179, 158] on div "De no. 1 vergelijkingssite voor financiële producten in [GEOGRAPHIC_DATA]. We v…" at bounding box center [756, 380] width 1162 height 643
drag, startPoint x: 200, startPoint y: 170, endPoint x: 624, endPoint y: 319, distance: 449.6
click at [624, 319] on div "De no. 1 vergelijkingssite voor financiële producten in [GEOGRAPHIC_DATA]. We v…" at bounding box center [756, 380] width 1162 height 643
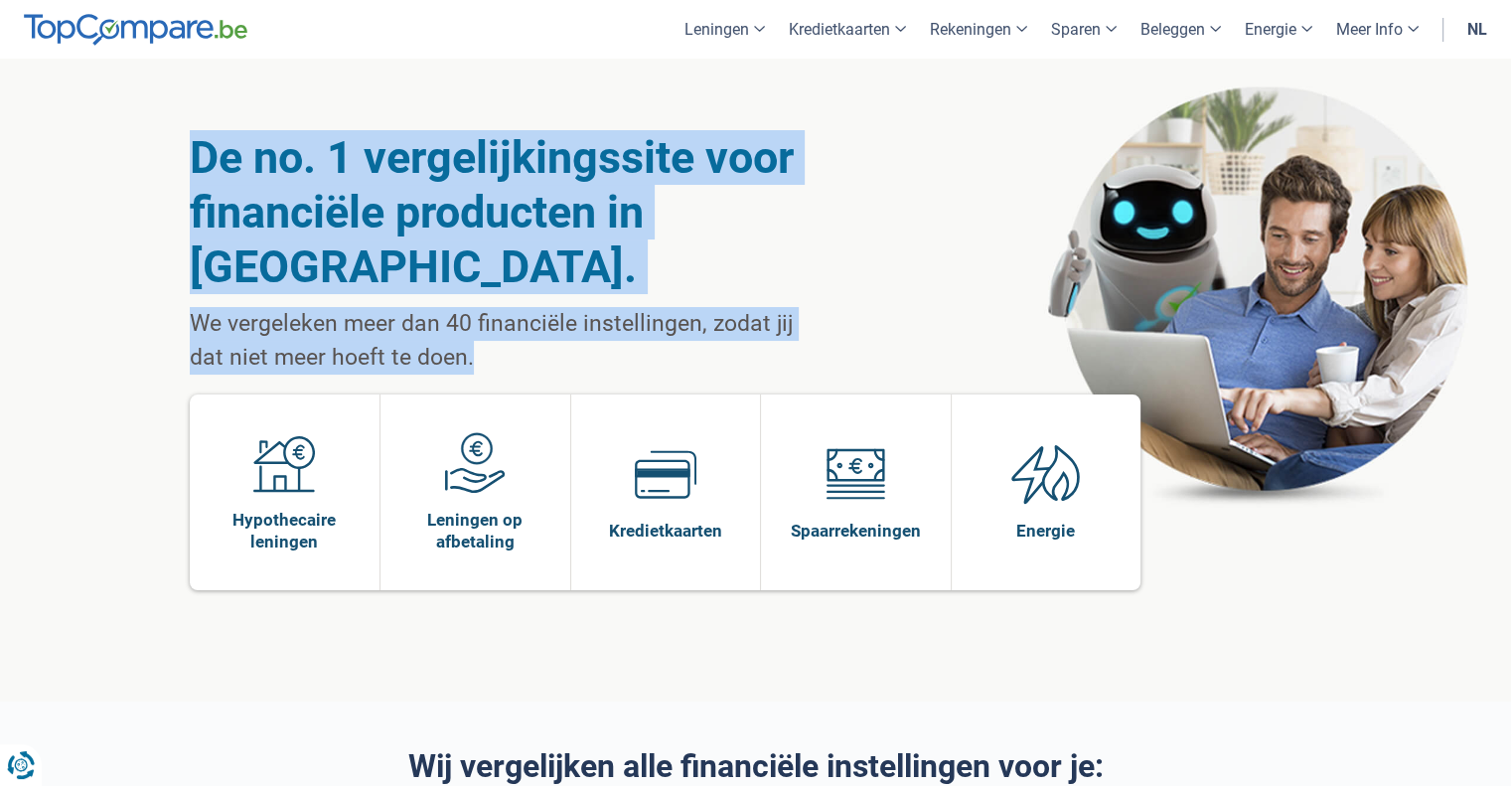
click at [643, 312] on p "We vergeleken meer dan 40 financiële instellingen, zodat jij dat niet meer hoef…" at bounding box center [501, 341] width 623 height 68
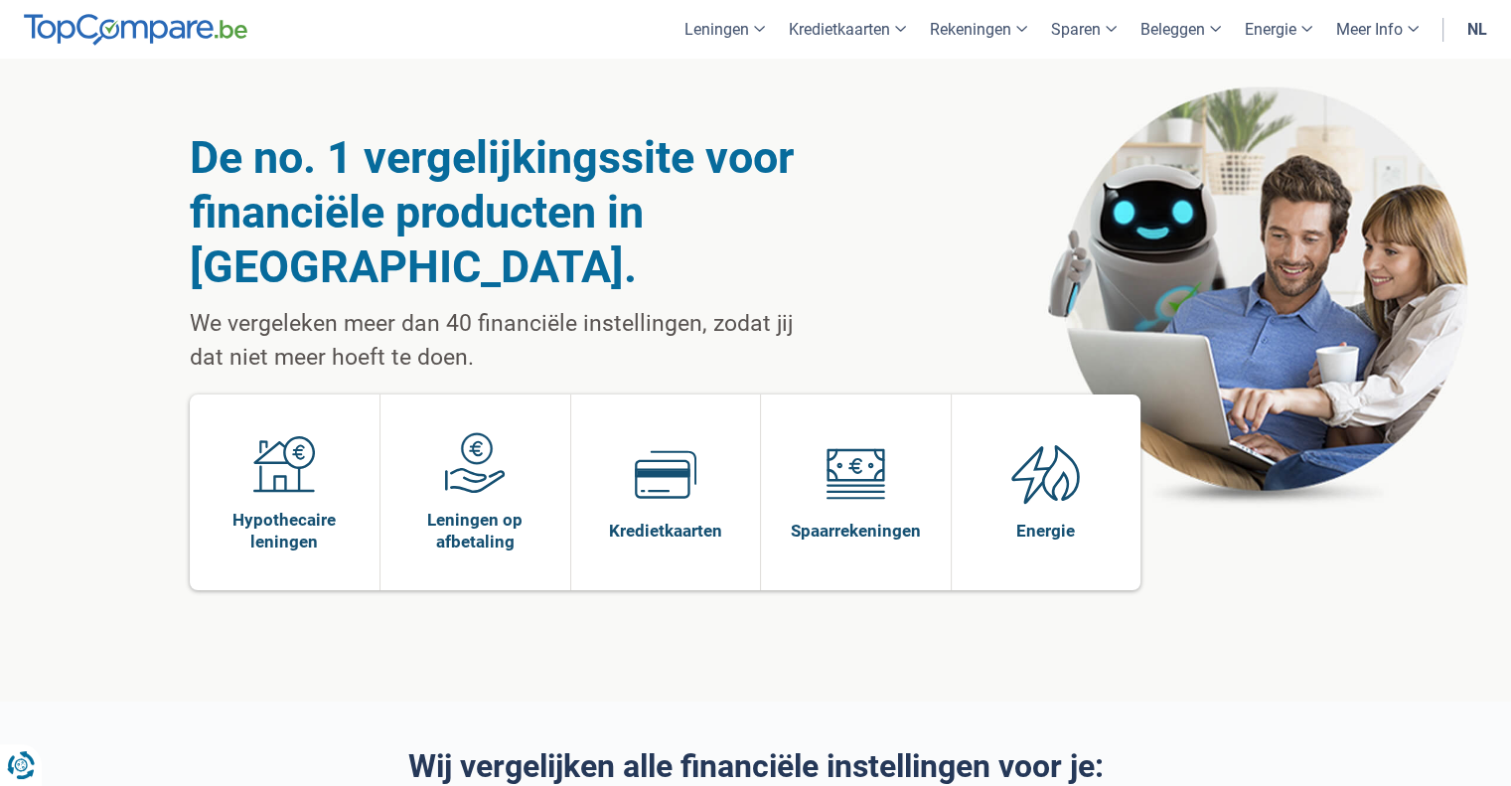
click at [1338, 306] on div "De no. 1 vergelijkingssite voor financiële producten in [GEOGRAPHIC_DATA]. We v…" at bounding box center [755, 380] width 1511 height 643
click at [946, 206] on div "De no. 1 vergelijkingssite voor financiële producten in [GEOGRAPHIC_DATA]. We v…" at bounding box center [756, 380] width 1132 height 643
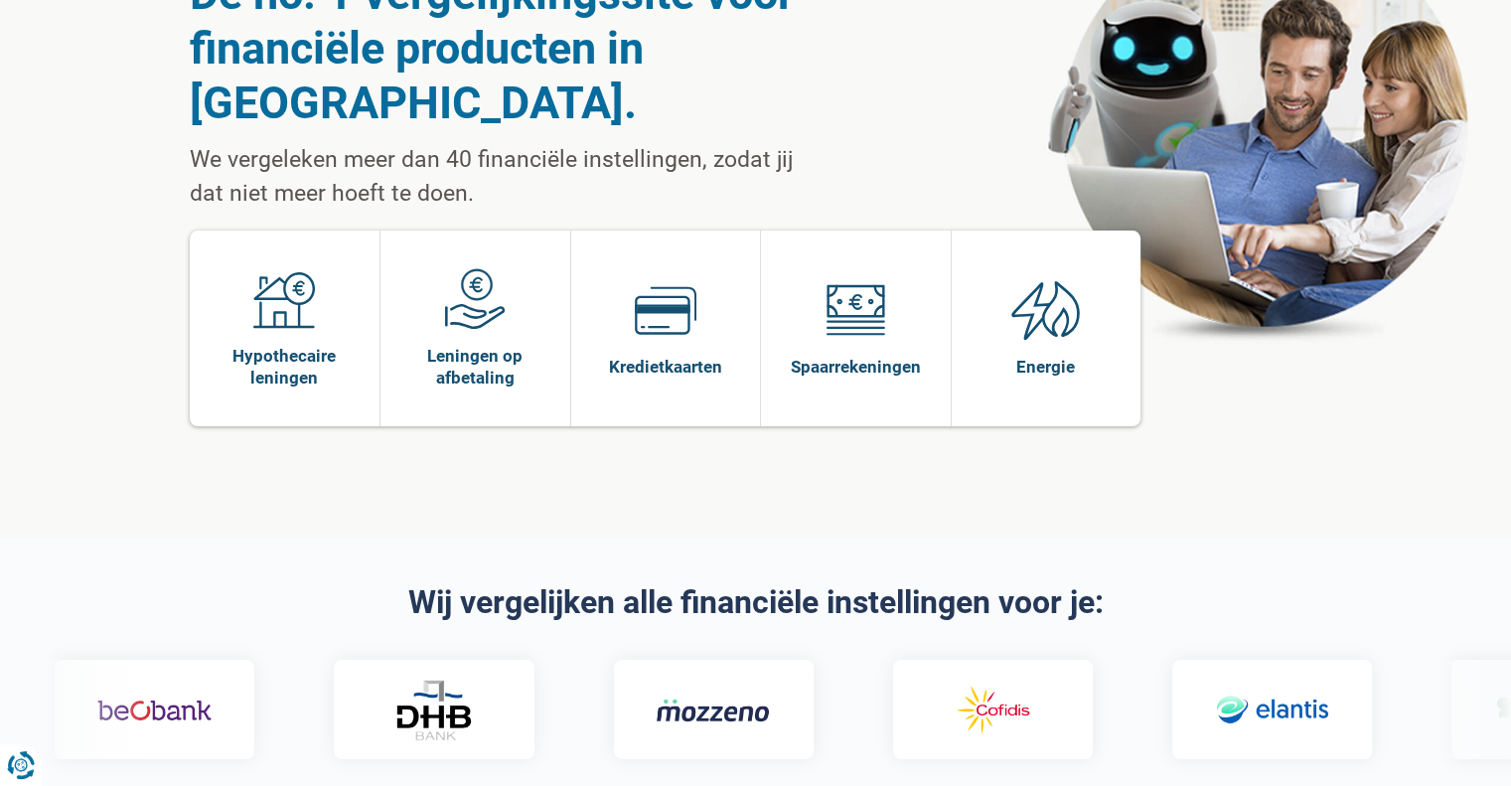
scroll to position [199, 0]
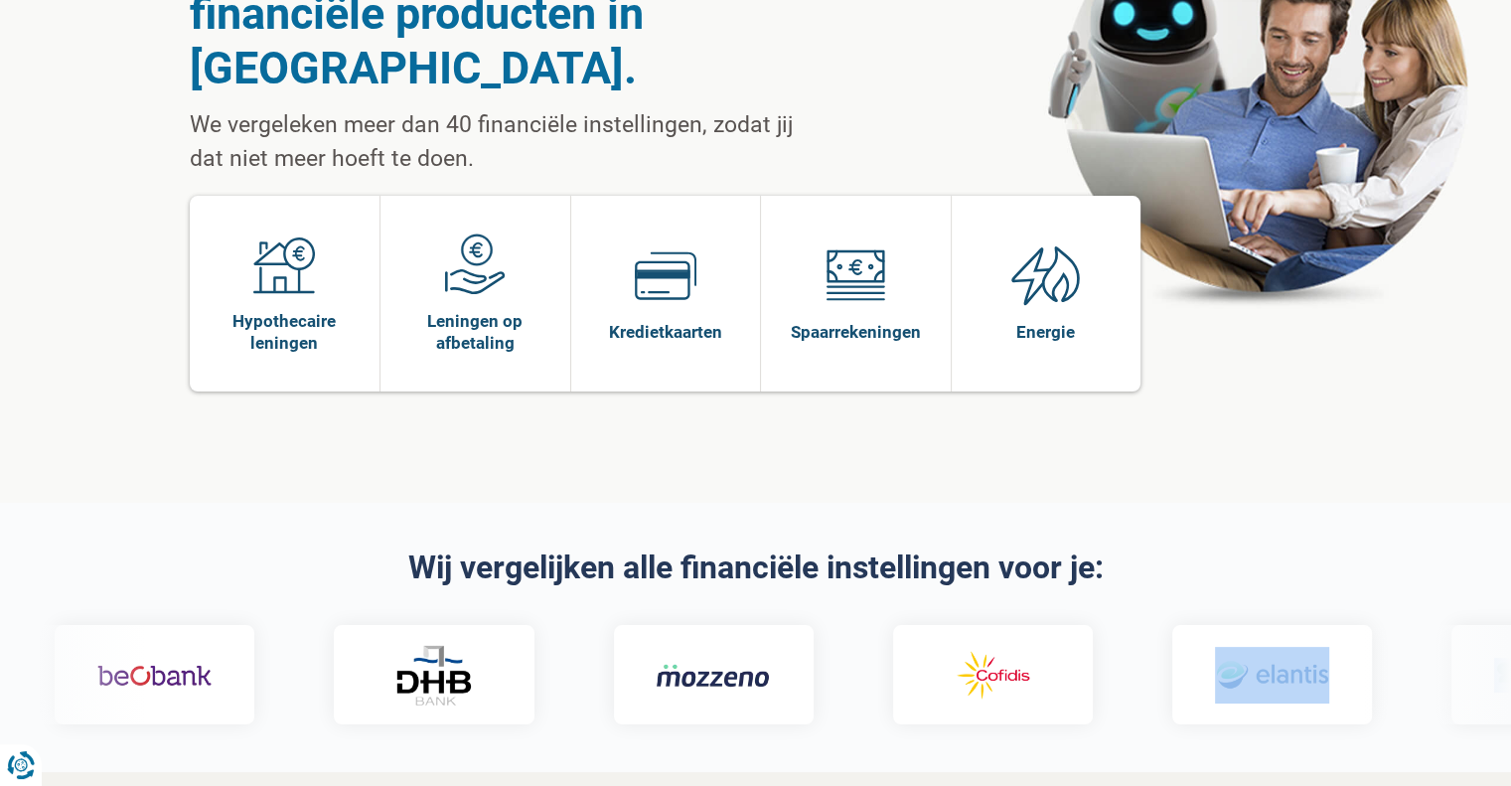
drag, startPoint x: 1371, startPoint y: 630, endPoint x: 923, endPoint y: 614, distance: 448.3
click at [928, 625] on div at bounding box center [755, 674] width 1481 height 99
click at [1151, 550] on h2 "Wij vergelijken alle financiële instellingen voor je:" at bounding box center [756, 567] width 1132 height 35
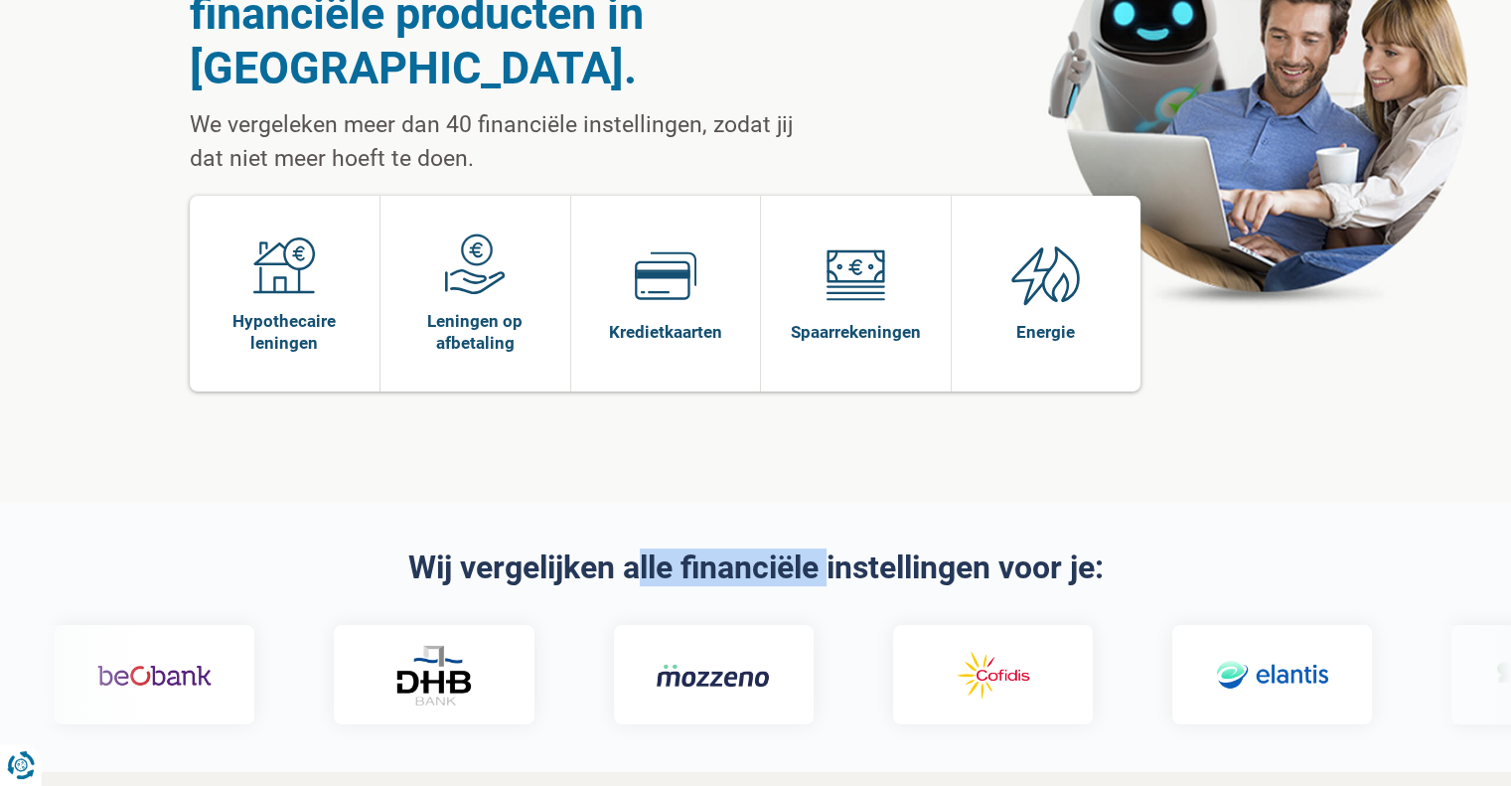
drag, startPoint x: 625, startPoint y: 513, endPoint x: 819, endPoint y: 504, distance: 193.9
click at [819, 550] on h2 "Wij vergelijken alle financiële instellingen voor je:" at bounding box center [756, 567] width 1132 height 35
drag, startPoint x: 819, startPoint y: 504, endPoint x: 620, endPoint y: 514, distance: 198.9
click at [620, 550] on h2 "Wij vergelijken alle financiële instellingen voor je:" at bounding box center [756, 567] width 1132 height 35
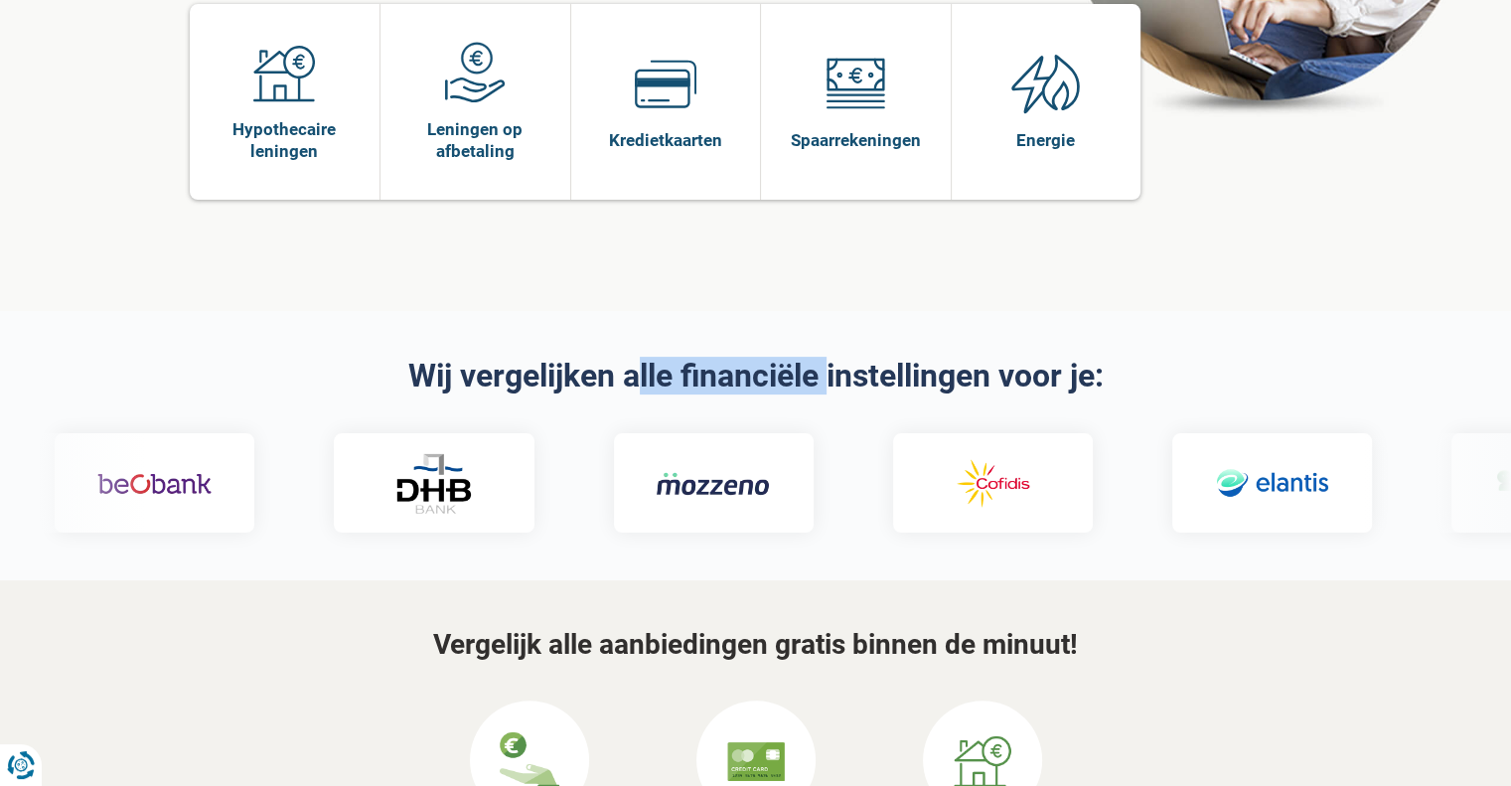
scroll to position [397, 0]
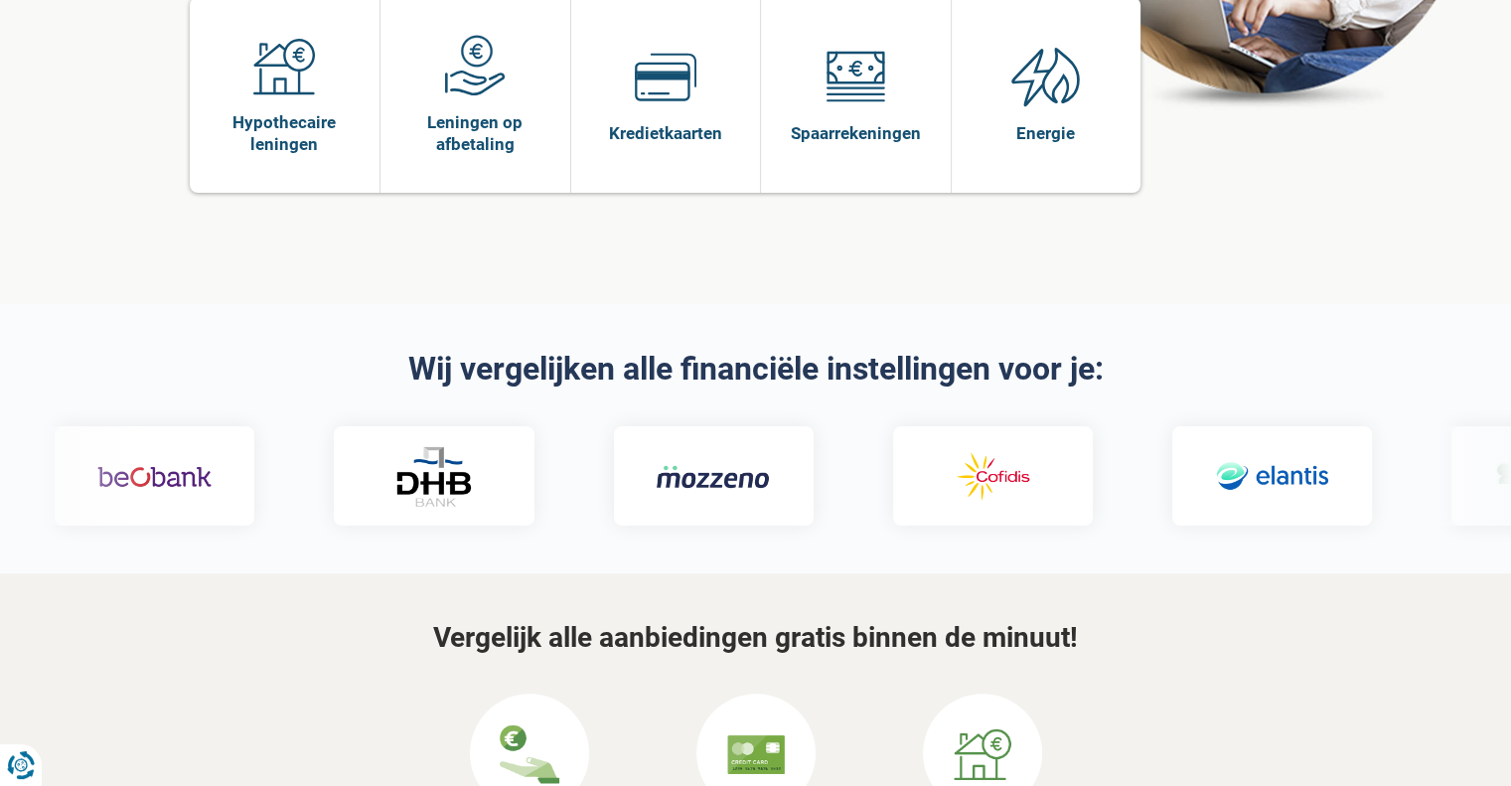
click at [734, 623] on h3 "Vergelijk alle aanbiedingen gratis binnen de minuut!" at bounding box center [756, 638] width 1132 height 31
click at [824, 623] on h3 "Vergelijk alle aanbiedingen gratis binnen de minuut!" at bounding box center [756, 638] width 1132 height 31
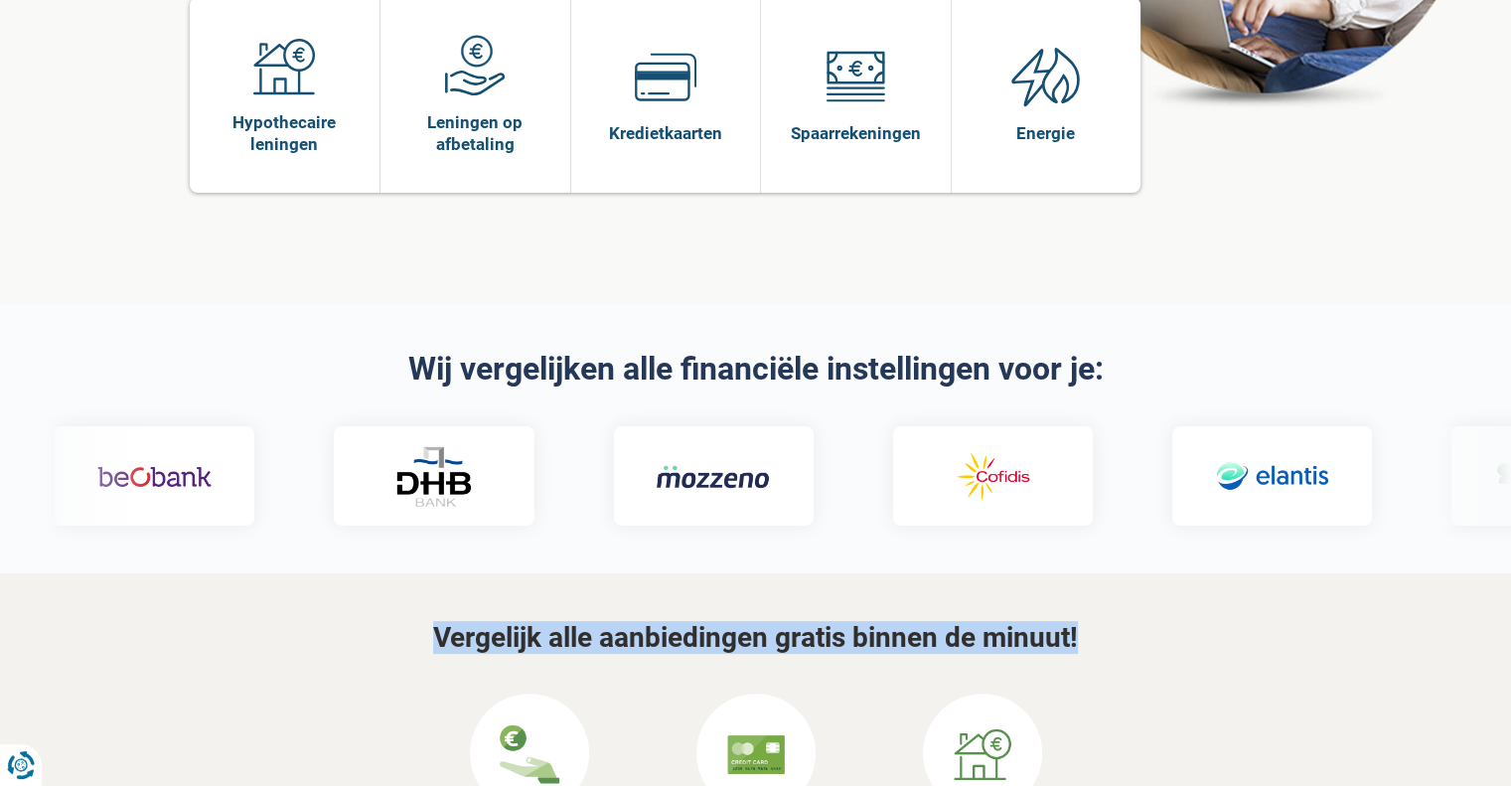
drag, startPoint x: 824, startPoint y: 595, endPoint x: 708, endPoint y: 575, distance: 117.9
click at [708, 623] on h3 "Vergelijk alle aanbiedingen gratis binnen de minuut!" at bounding box center [756, 638] width 1132 height 31
click at [699, 623] on h3 "Vergelijk alle aanbiedingen gratis binnen de minuut!" at bounding box center [756, 638] width 1132 height 31
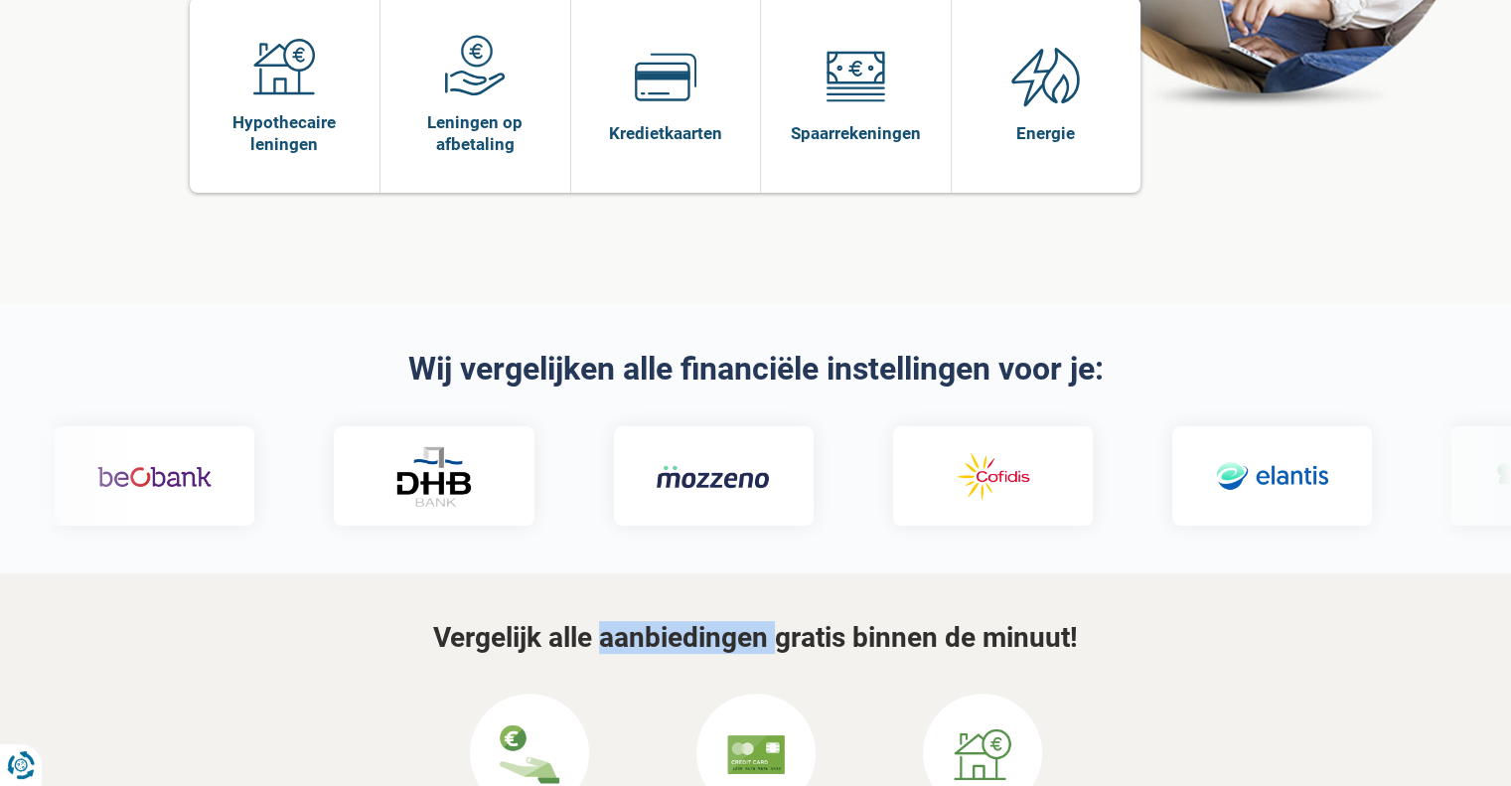
click at [699, 623] on h3 "Vergelijk alle aanbiedingen gratis binnen de minuut!" at bounding box center [756, 638] width 1132 height 31
click at [804, 623] on h3 "Vergelijk alle aanbiedingen gratis binnen de minuut!" at bounding box center [756, 638] width 1132 height 31
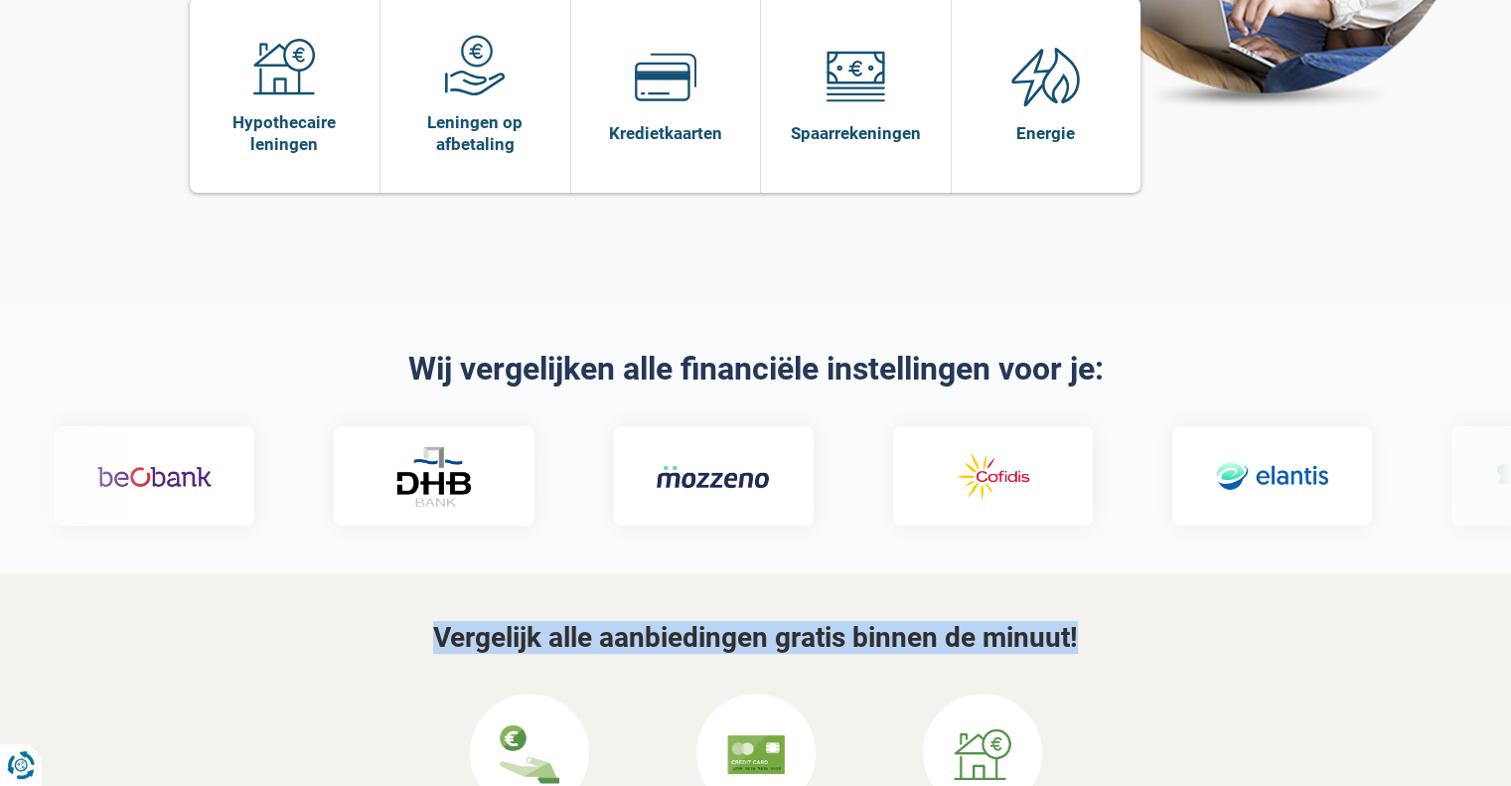
click at [804, 623] on h3 "Vergelijk alle aanbiedingen gratis binnen de minuut!" at bounding box center [756, 638] width 1132 height 31
click at [1162, 623] on h3 "Vergelijk alle aanbiedingen gratis binnen de minuut!" at bounding box center [756, 638] width 1132 height 31
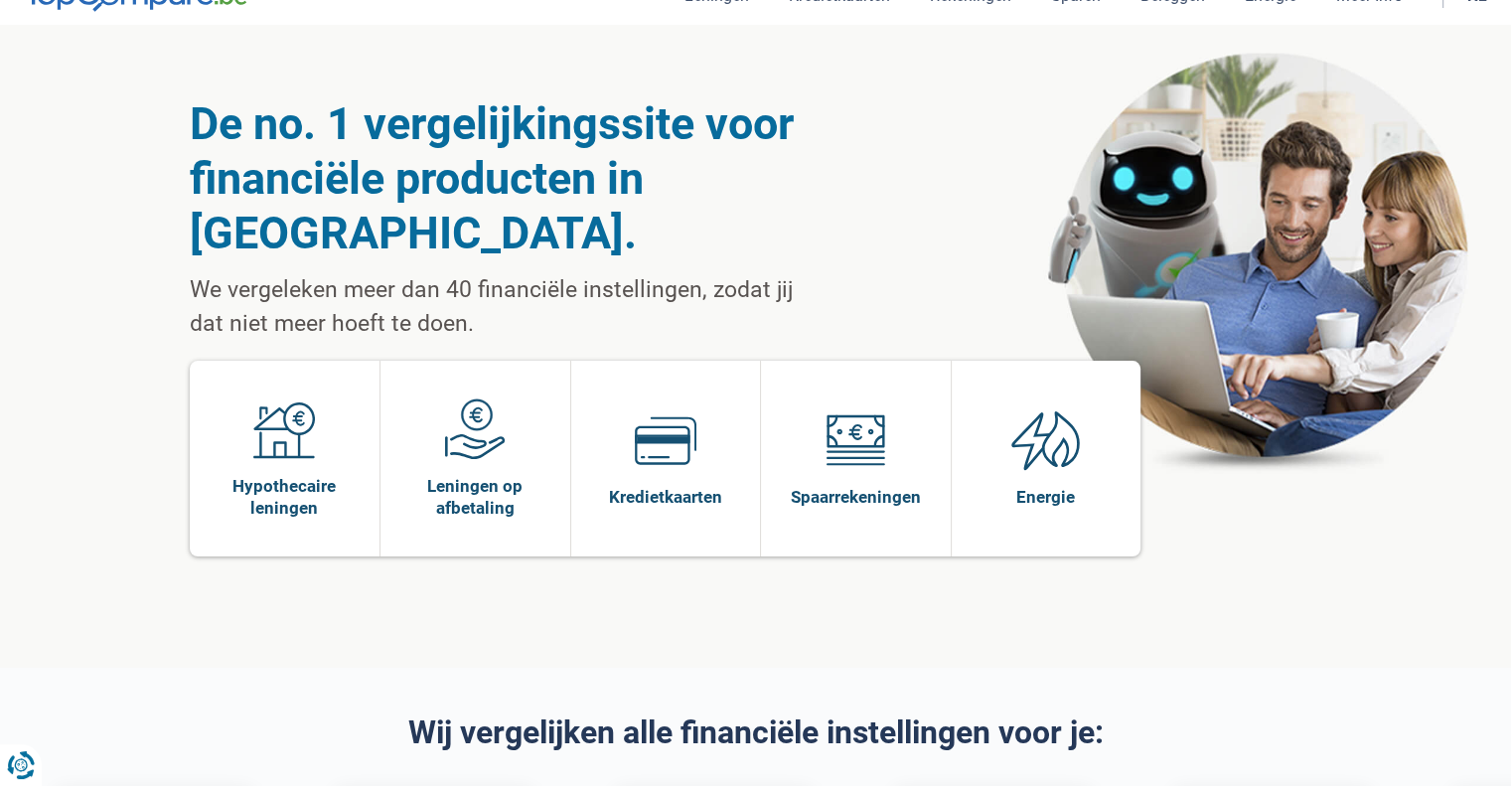
scroll to position [0, 0]
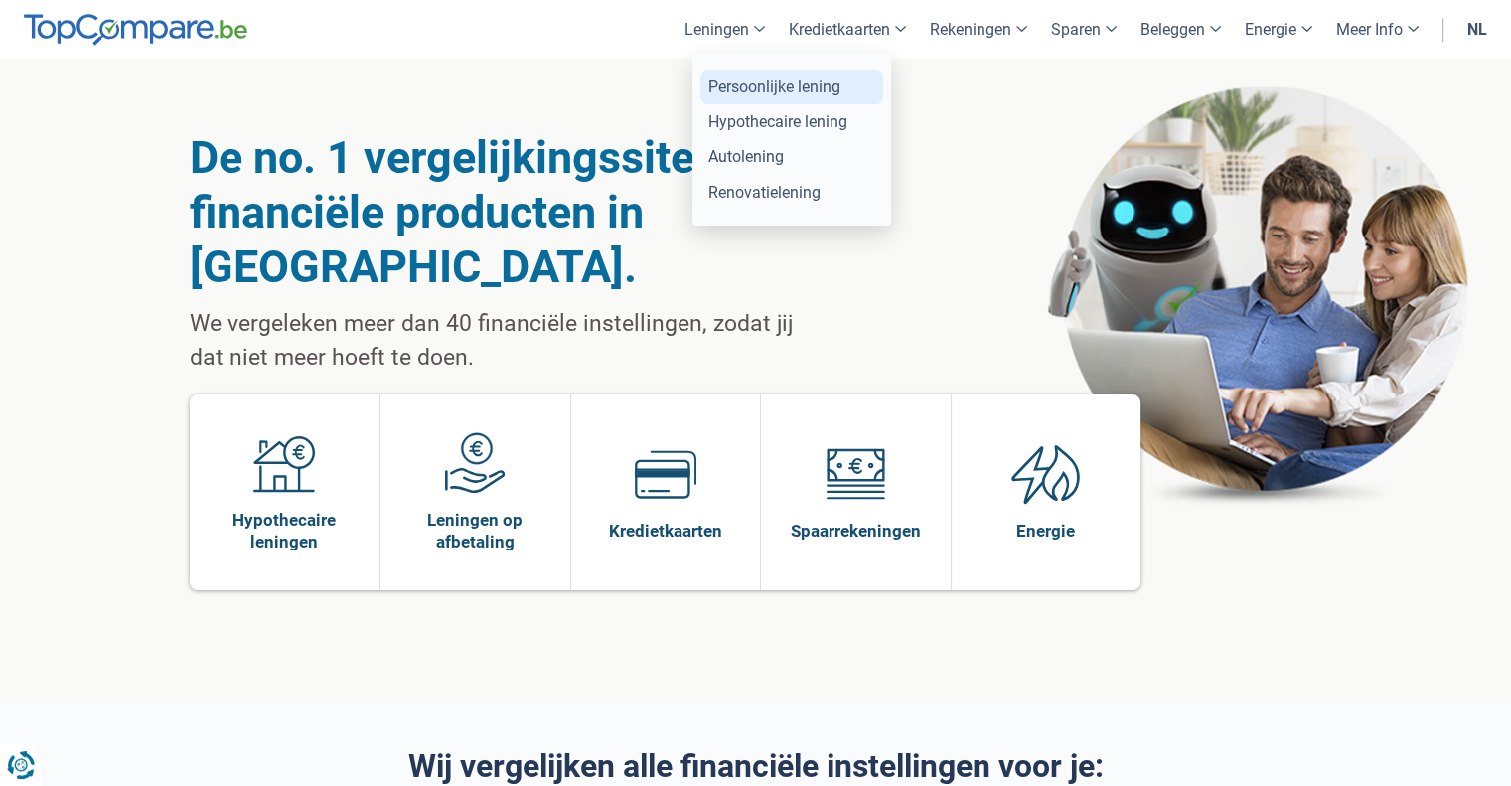
click at [776, 98] on link "Persoonlijke lening" at bounding box center [791, 87] width 183 height 35
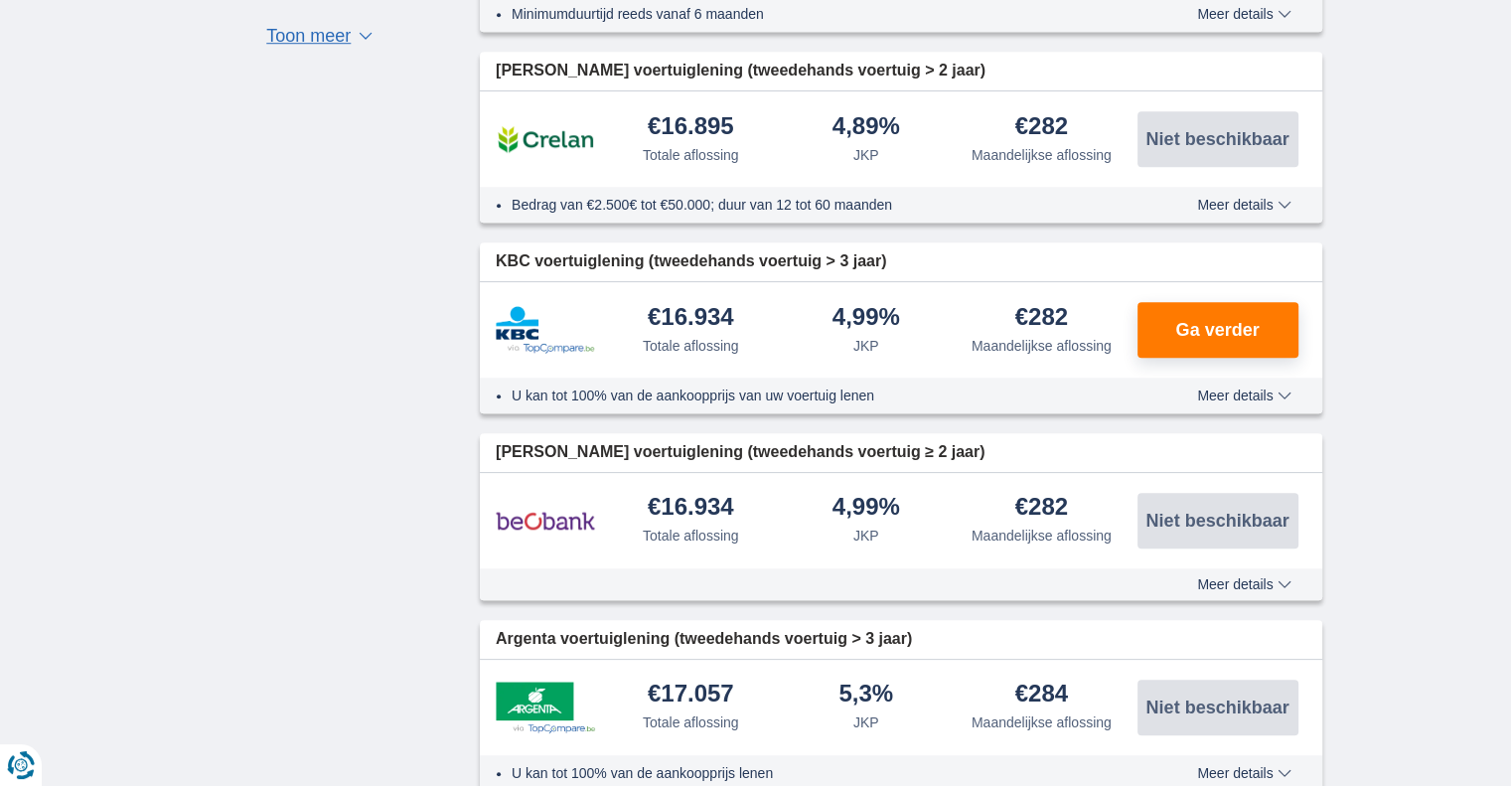
scroll to position [1887, 0]
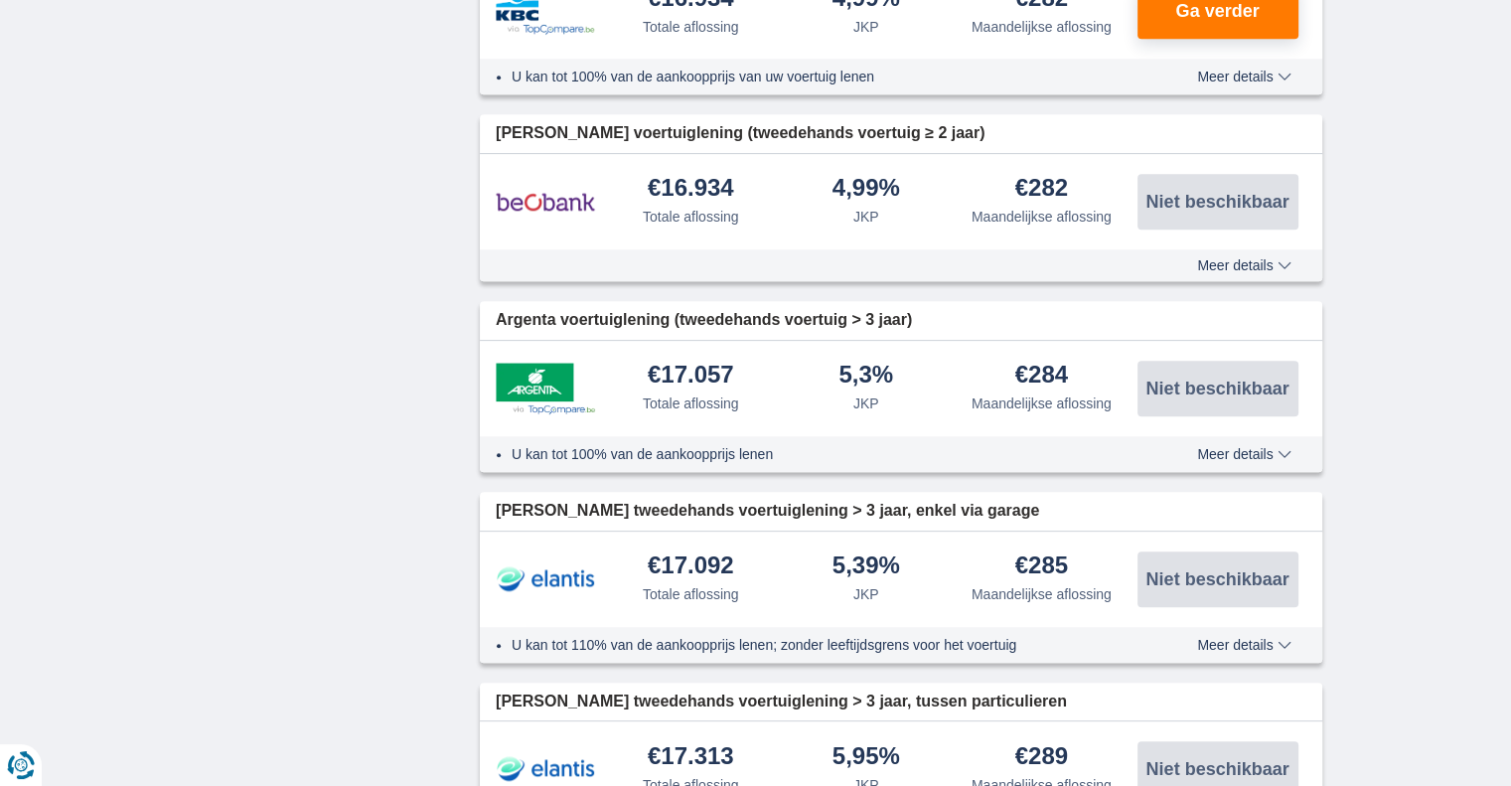
drag, startPoint x: 630, startPoint y: 182, endPoint x: 811, endPoint y: 255, distance: 195.2
click at [815, 267] on div "Beobank voertuiglening (tweedehands voertuig ≥ 2 jaar) €16.934 Totale aflossing…" at bounding box center [901, 197] width 842 height 167
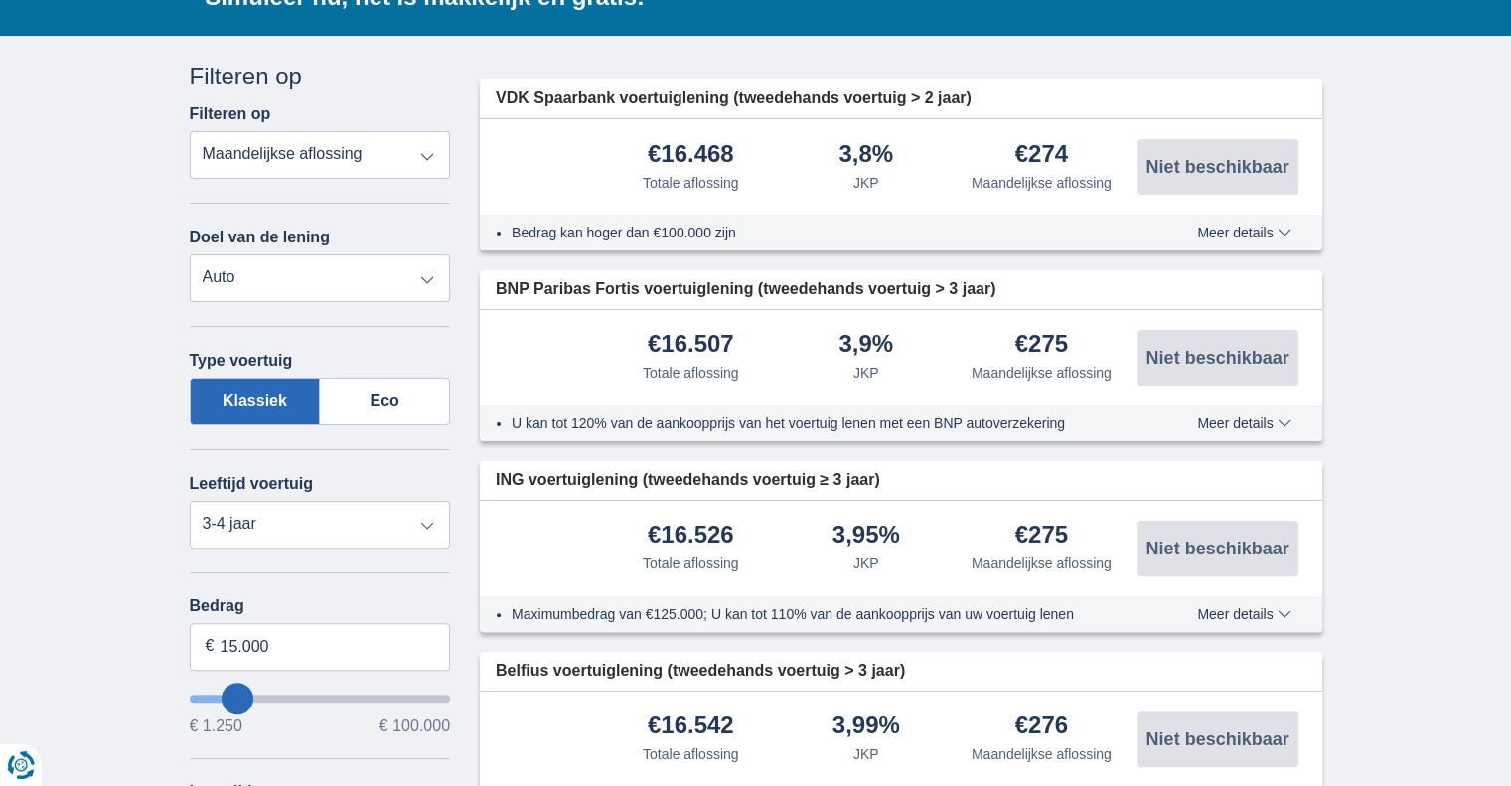
scroll to position [0, 0]
